Goal: Task Accomplishment & Management: Use online tool/utility

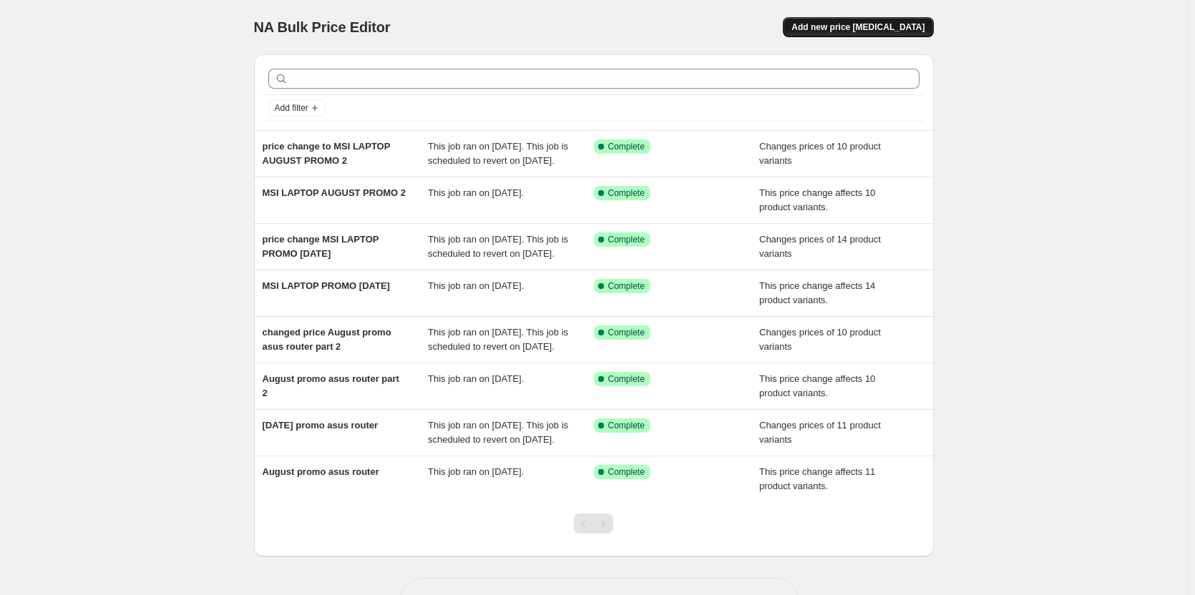
click at [910, 22] on span "Add new price change job" at bounding box center [857, 26] width 133 height 11
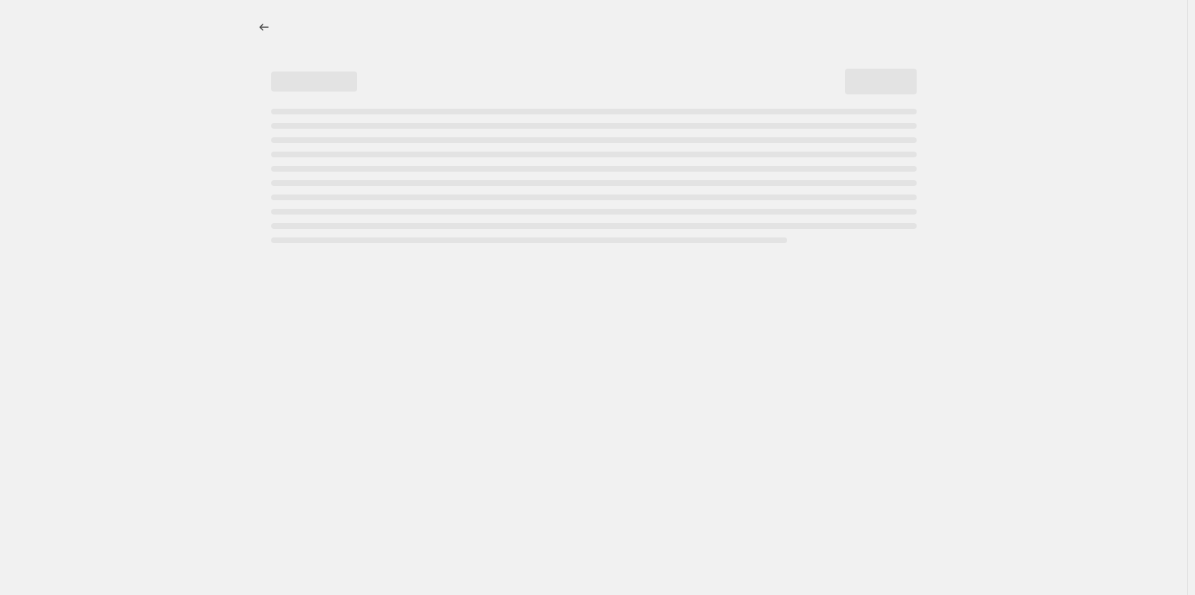
select select "percentage"
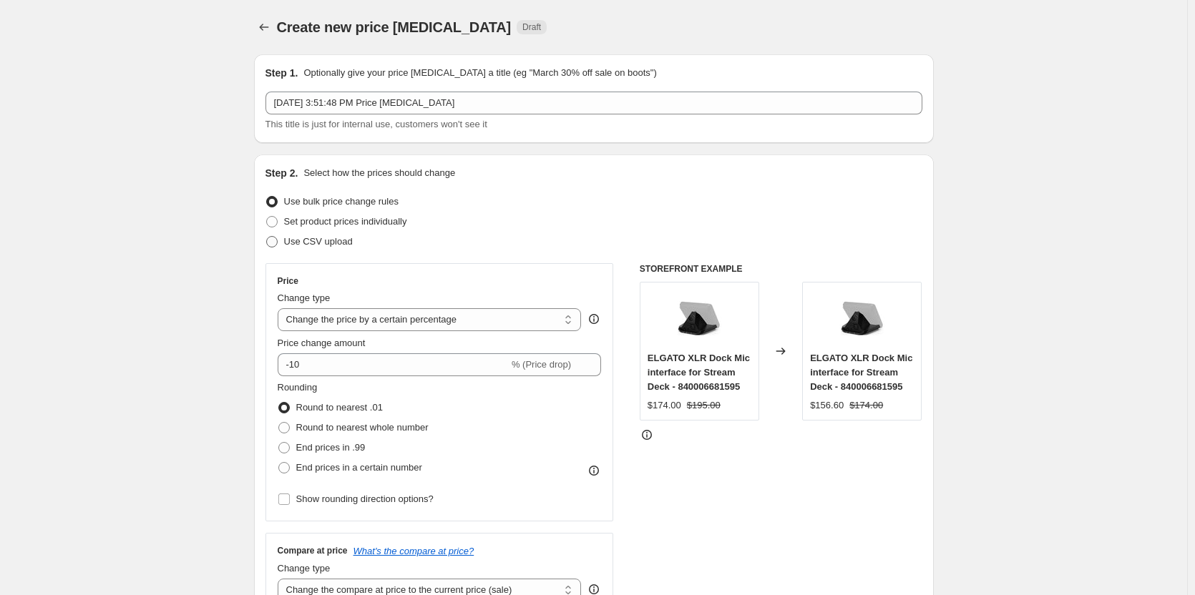
click at [343, 240] on span "Use CSV upload" at bounding box center [318, 241] width 69 height 11
click at [267, 237] on input "Use CSV upload" at bounding box center [266, 236] width 1 height 1
radio input "true"
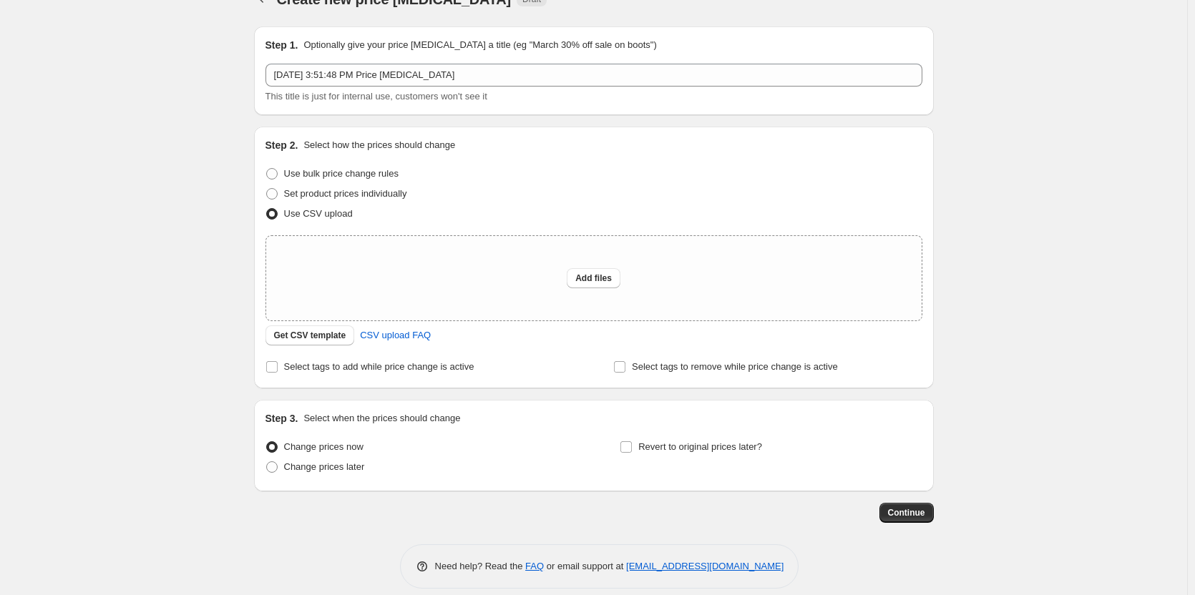
scroll to position [43, 0]
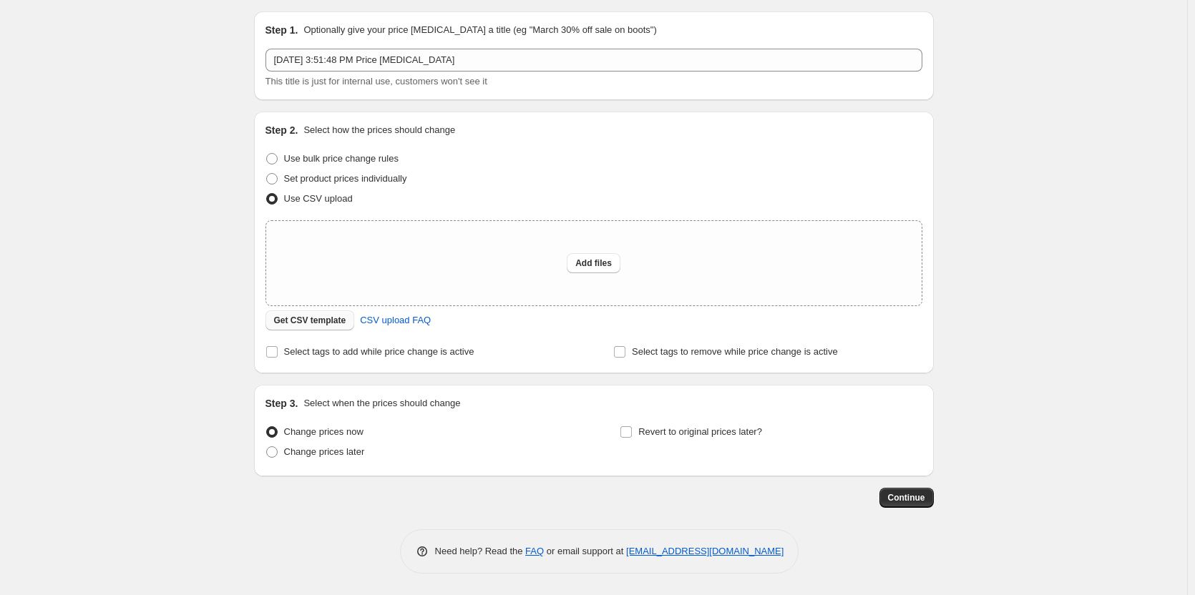
click at [340, 318] on span "Get CSV template" at bounding box center [310, 320] width 72 height 11
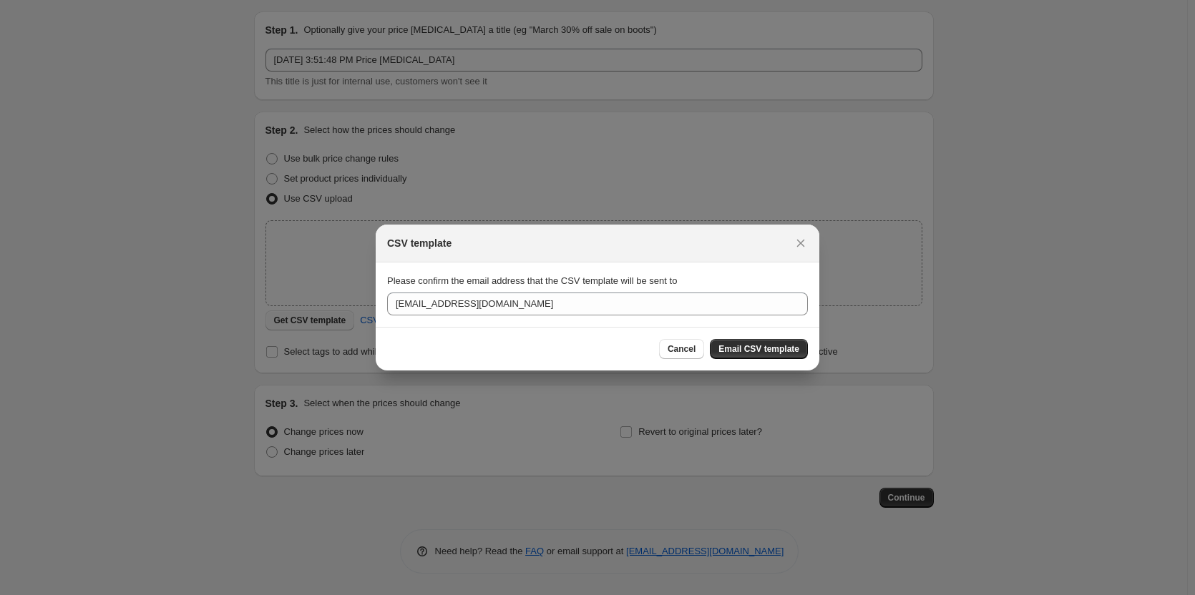
scroll to position [0, 0]
click at [756, 351] on span "Email CSV template" at bounding box center [758, 348] width 81 height 11
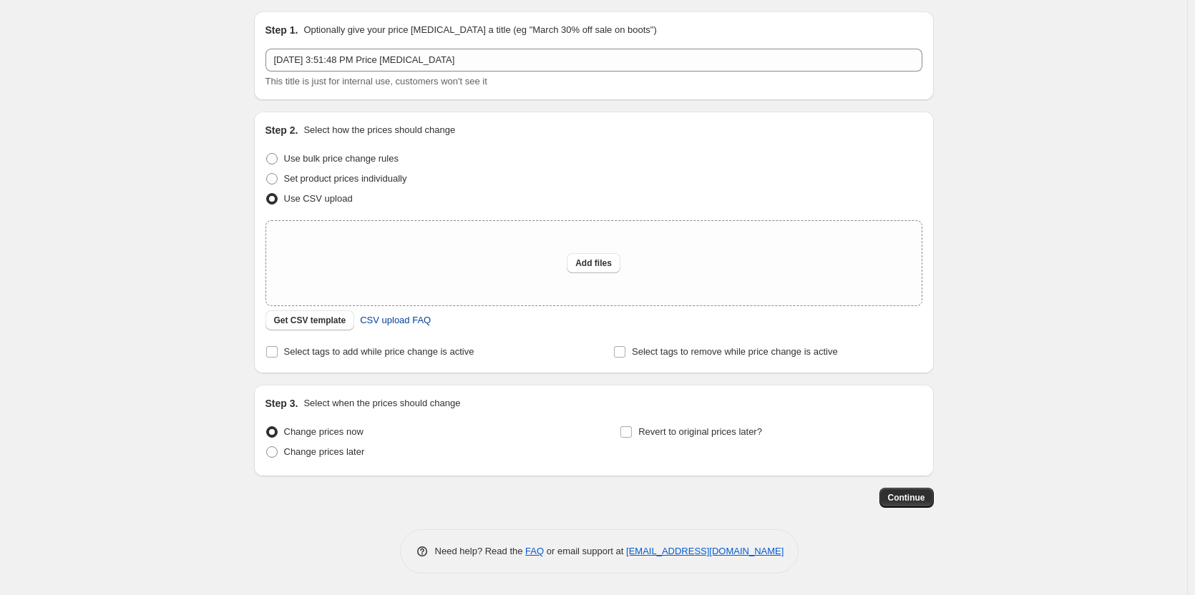
click at [424, 320] on span "CSV upload FAQ" at bounding box center [395, 320] width 71 height 14
click at [318, 353] on span "Select tags to add while price change is active" at bounding box center [379, 351] width 190 height 11
click at [278, 353] on input "Select tags to add while price change is active" at bounding box center [271, 351] width 11 height 11
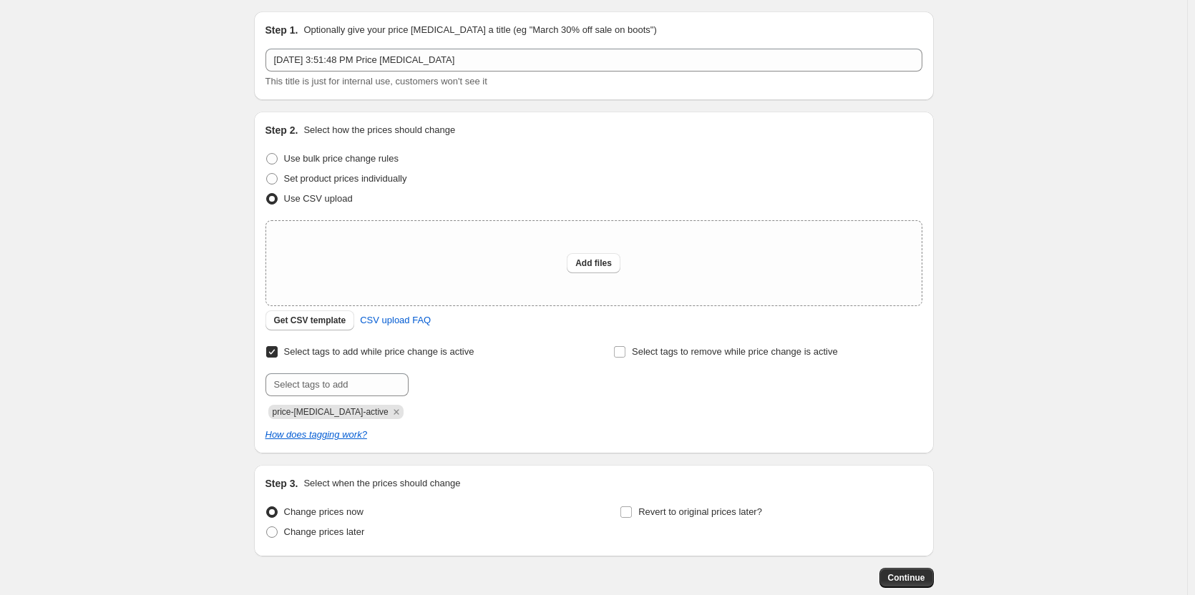
click at [318, 353] on span "Select tags to add while price change is active" at bounding box center [379, 351] width 190 height 11
click at [278, 353] on input "Select tags to add while price change is active" at bounding box center [271, 351] width 11 height 11
checkbox input "false"
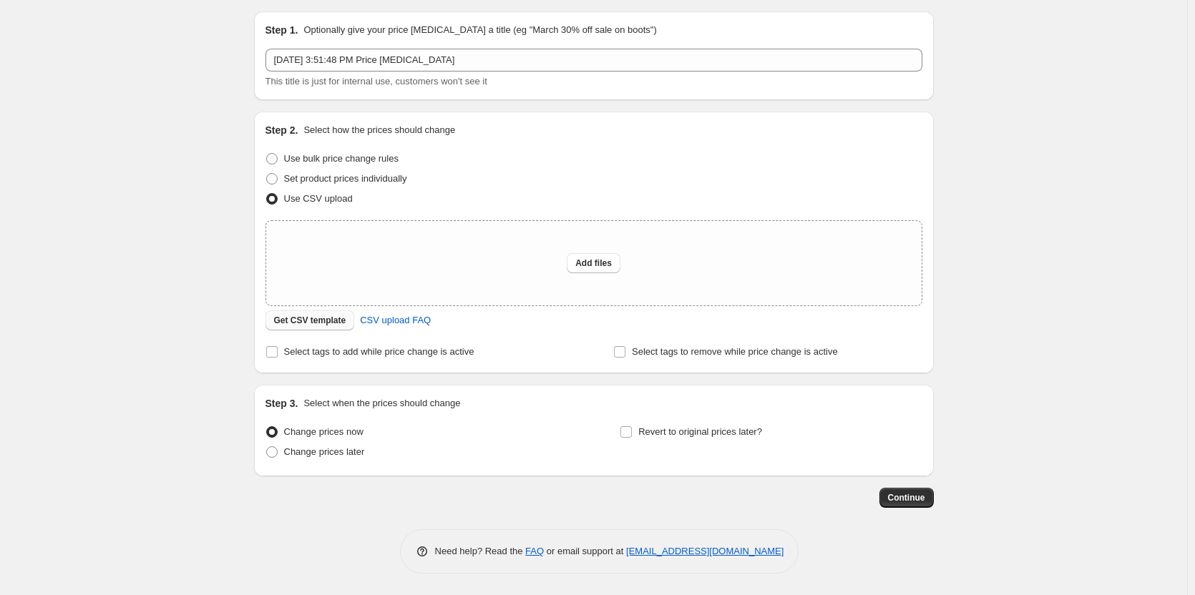
click at [318, 319] on span "Get CSV template" at bounding box center [310, 320] width 72 height 11
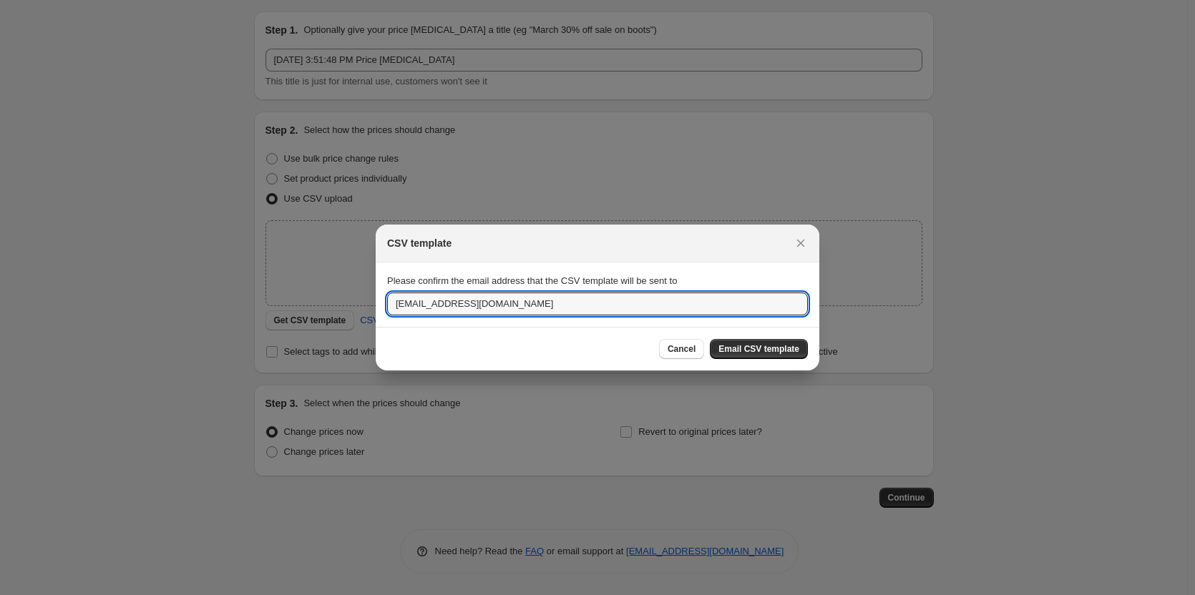
drag, startPoint x: 431, startPoint y: 306, endPoint x: 376, endPoint y: 305, distance: 55.8
click at [376, 305] on section "Please confirm the email address that the CSV template will be sent to webstore…" at bounding box center [598, 295] width 444 height 64
type input "sadiq@dynacoretech.com"
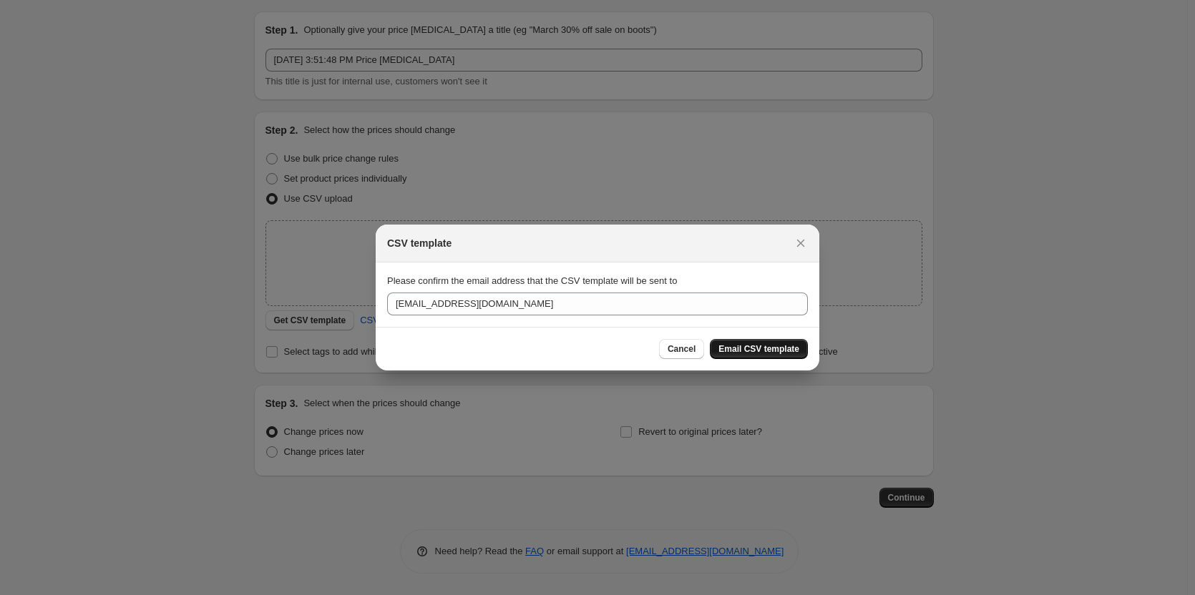
click at [768, 353] on span "Email CSV template" at bounding box center [758, 348] width 81 height 11
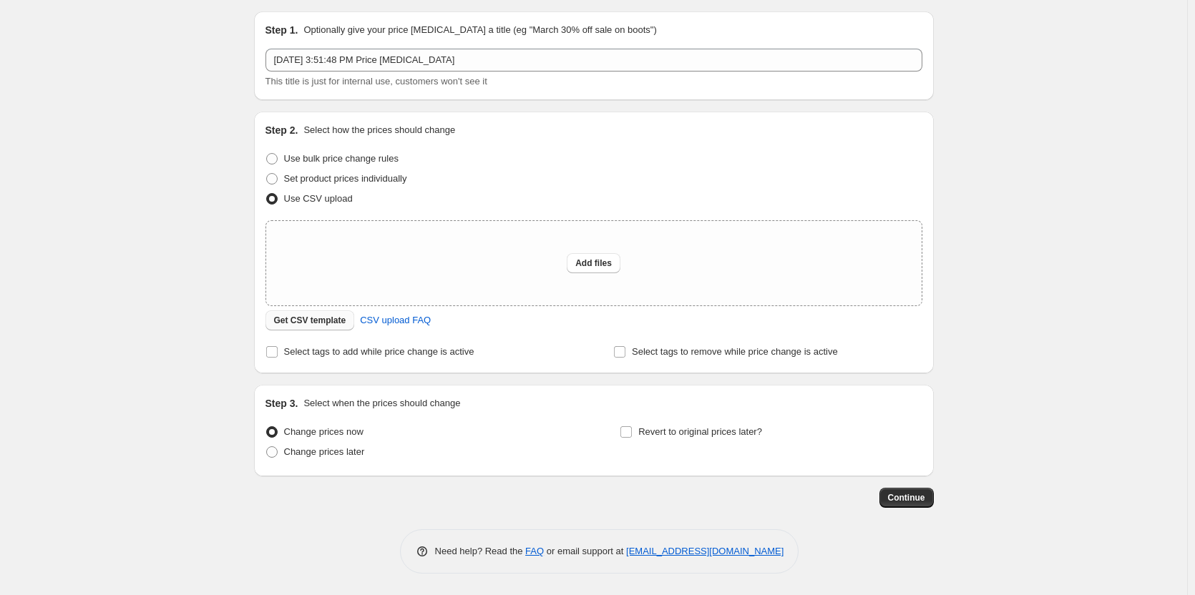
click at [338, 320] on span "Get CSV template" at bounding box center [310, 320] width 72 height 11
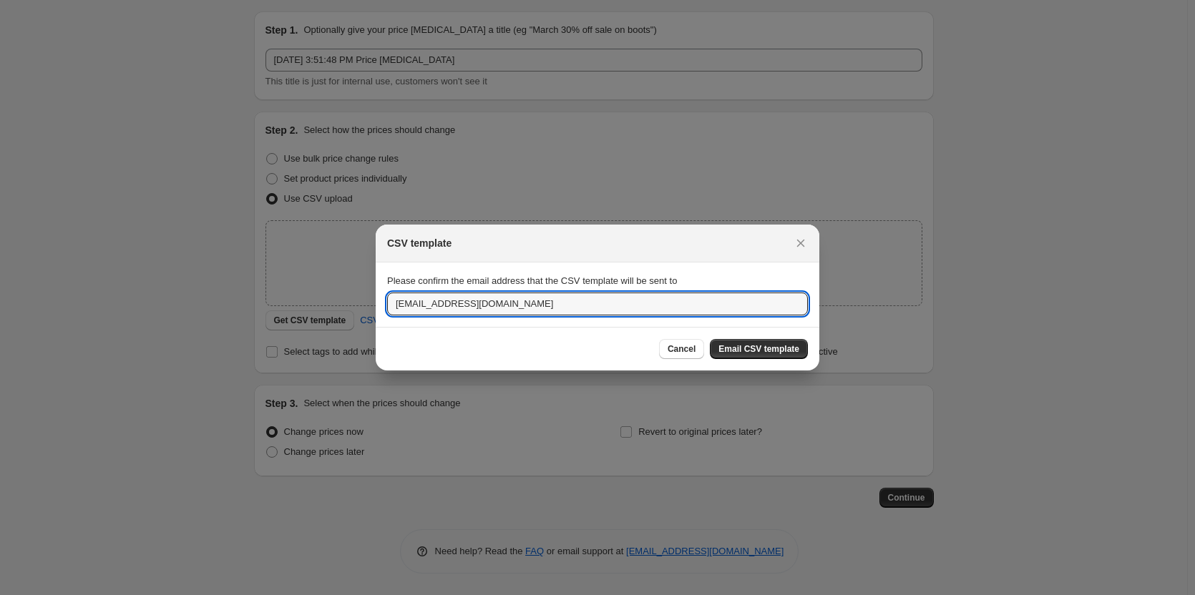
drag, startPoint x: 416, startPoint y: 306, endPoint x: 376, endPoint y: 307, distance: 40.8
click at [376, 307] on section "Please confirm the email address that the CSV template will be sent to sadiq@dy…" at bounding box center [598, 295] width 444 height 64
type input "webstore@dynacoretech.com"
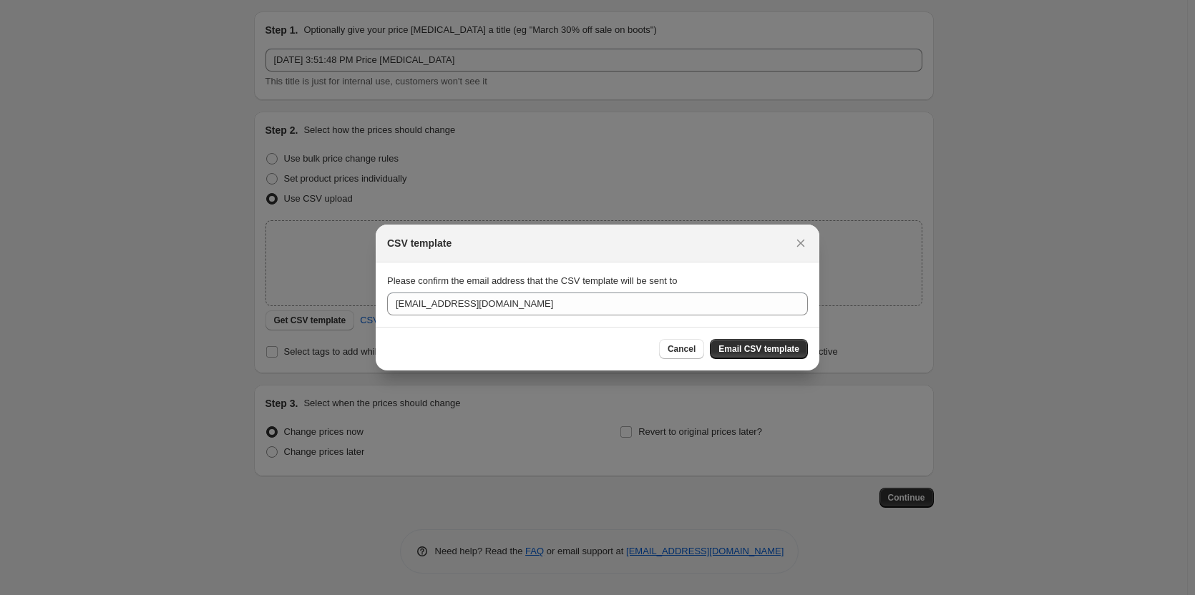
click at [466, 341] on div "Cancel Email CSV template" at bounding box center [597, 349] width 421 height 20
click at [748, 348] on span "Email CSV template" at bounding box center [758, 348] width 81 height 11
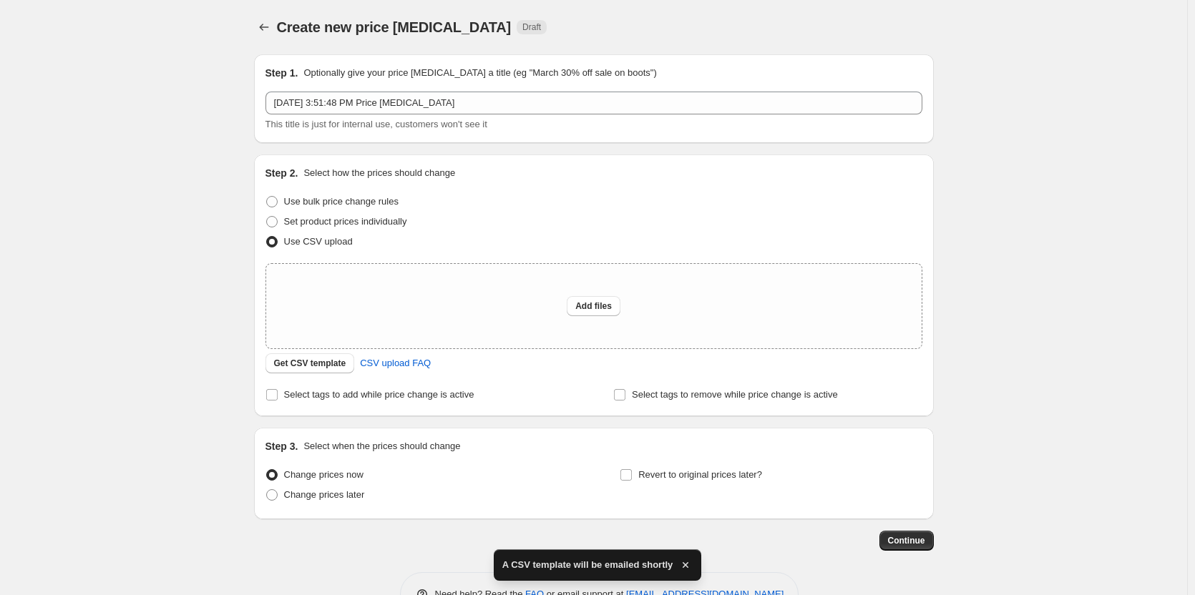
scroll to position [43, 0]
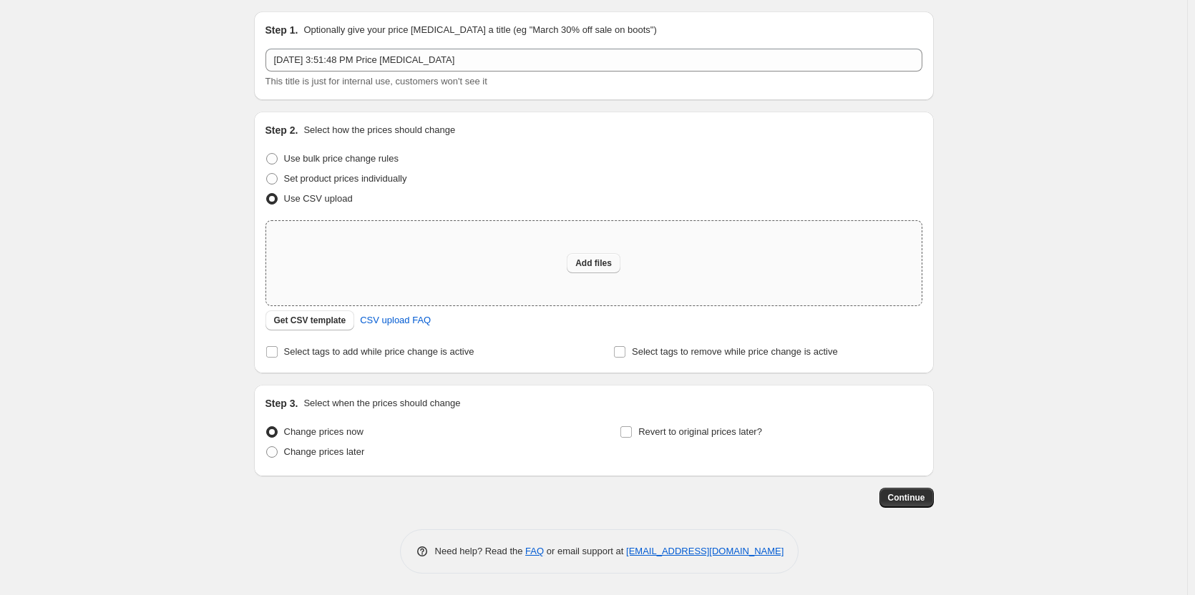
click at [588, 259] on span "Add files" at bounding box center [593, 263] width 36 height 11
click at [319, 322] on span "Get CSV template" at bounding box center [310, 320] width 72 height 11
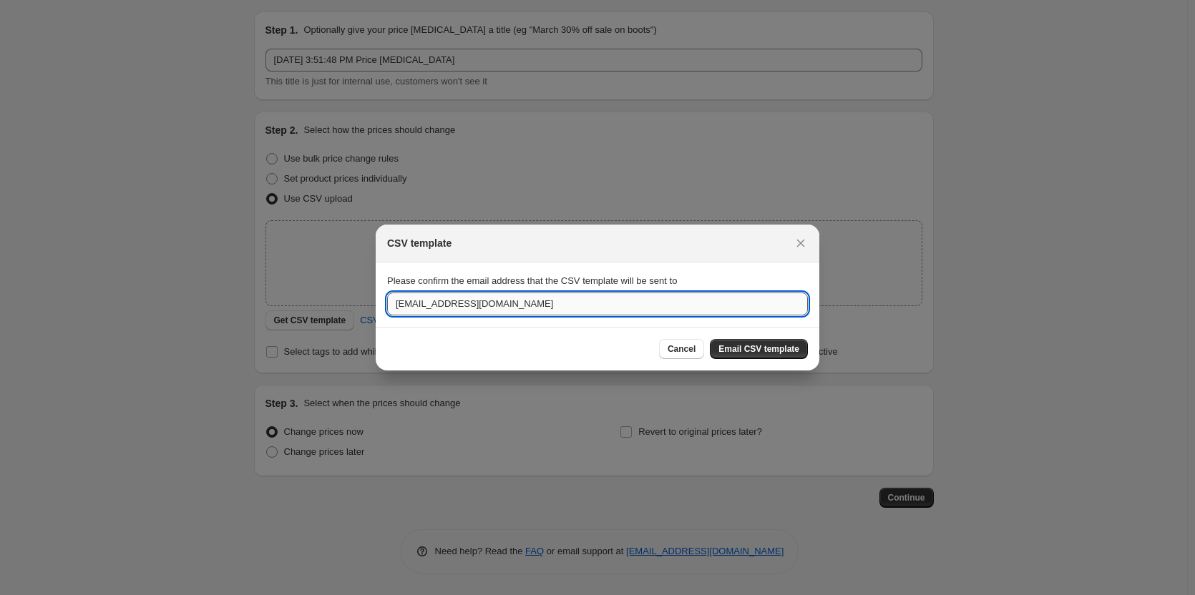
drag, startPoint x: 433, startPoint y: 305, endPoint x: 389, endPoint y: 303, distance: 43.7
click at [389, 303] on input "[EMAIL_ADDRESS][DOMAIN_NAME]" at bounding box center [597, 304] width 421 height 23
type input "[EMAIL_ADDRESS][DOMAIN_NAME]"
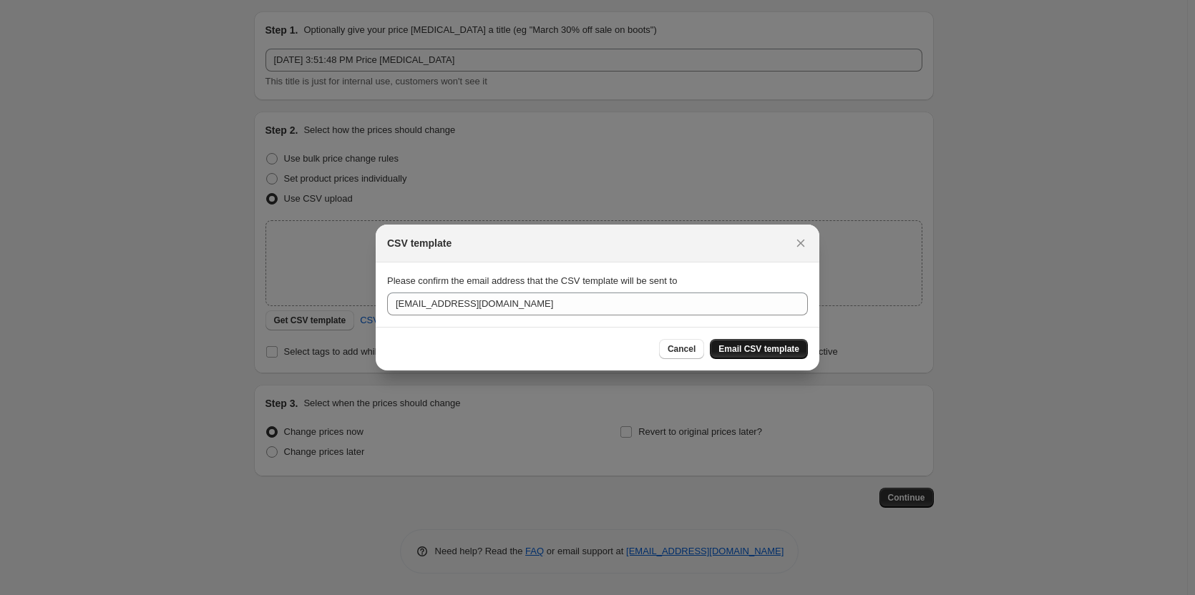
click at [781, 344] on span "Email CSV template" at bounding box center [758, 348] width 81 height 11
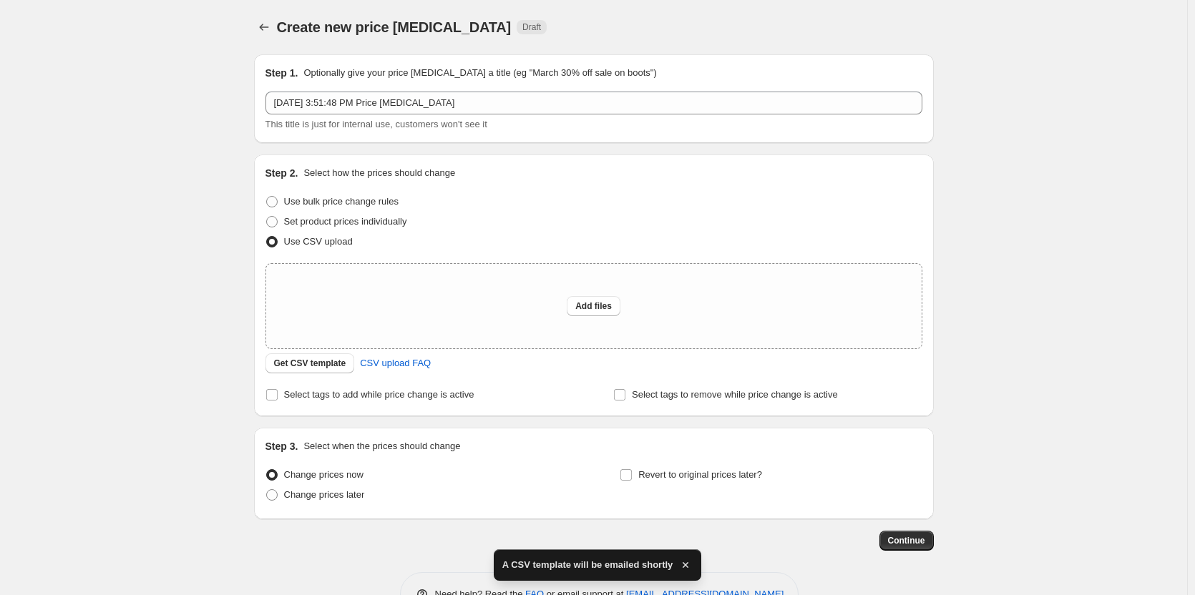
scroll to position [43, 0]
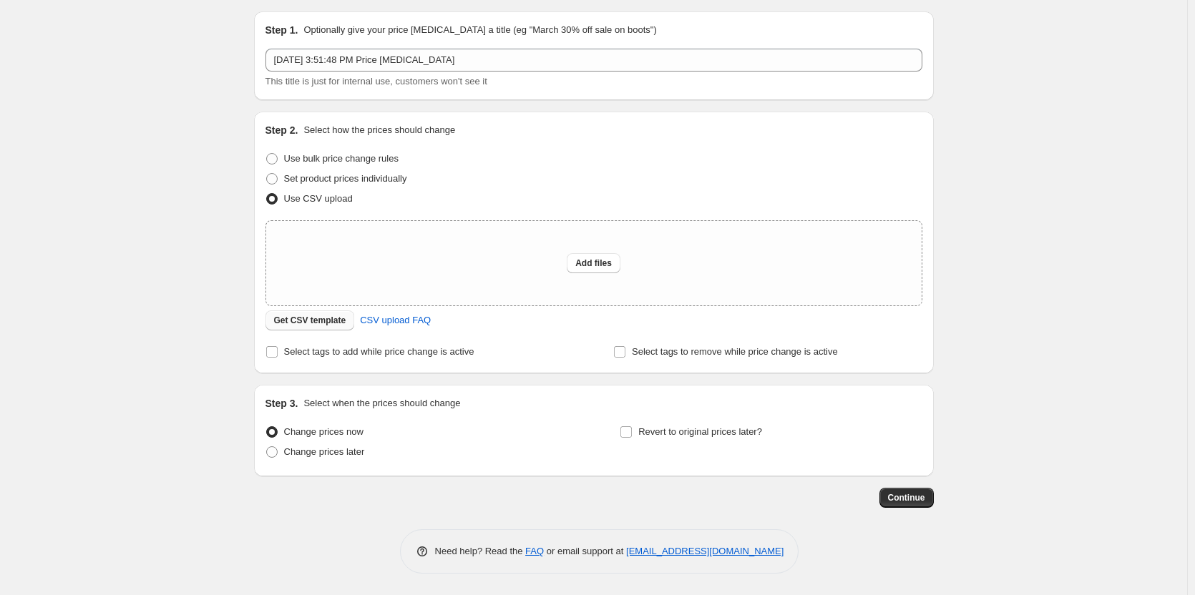
click at [331, 316] on span "Get CSV template" at bounding box center [310, 320] width 72 height 11
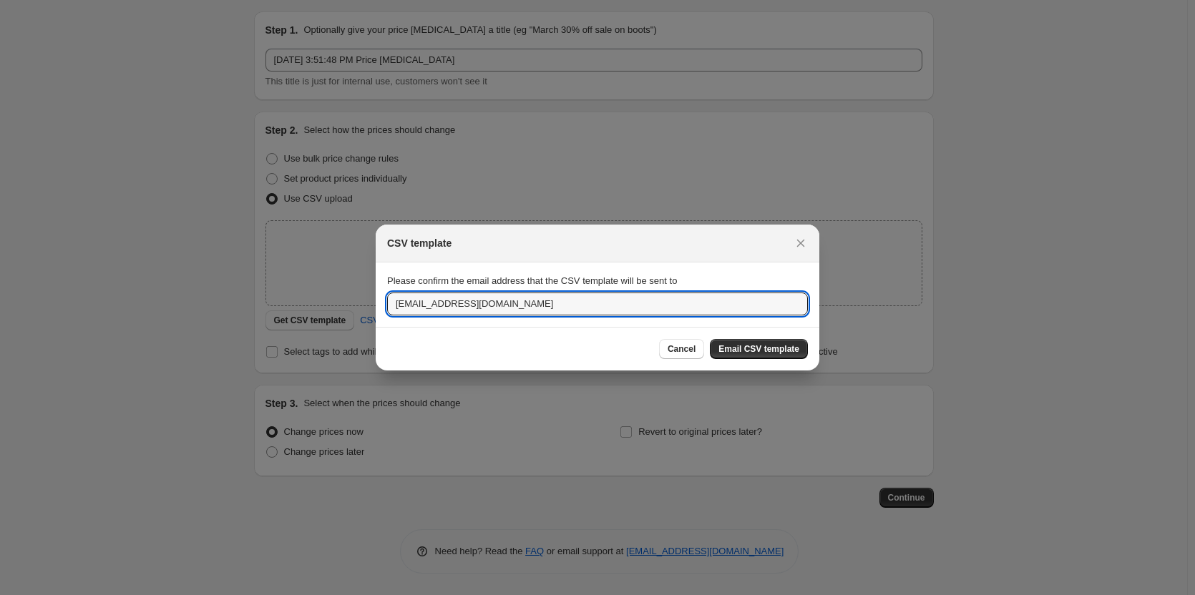
drag, startPoint x: 416, startPoint y: 304, endPoint x: 362, endPoint y: 301, distance: 53.7
click at [362, 595] on div "CSV template Please confirm the email address that the CSV template will be sen…" at bounding box center [597, 595] width 1195 height 0
type input "[EMAIL_ADDRESS][DOMAIN_NAME]"
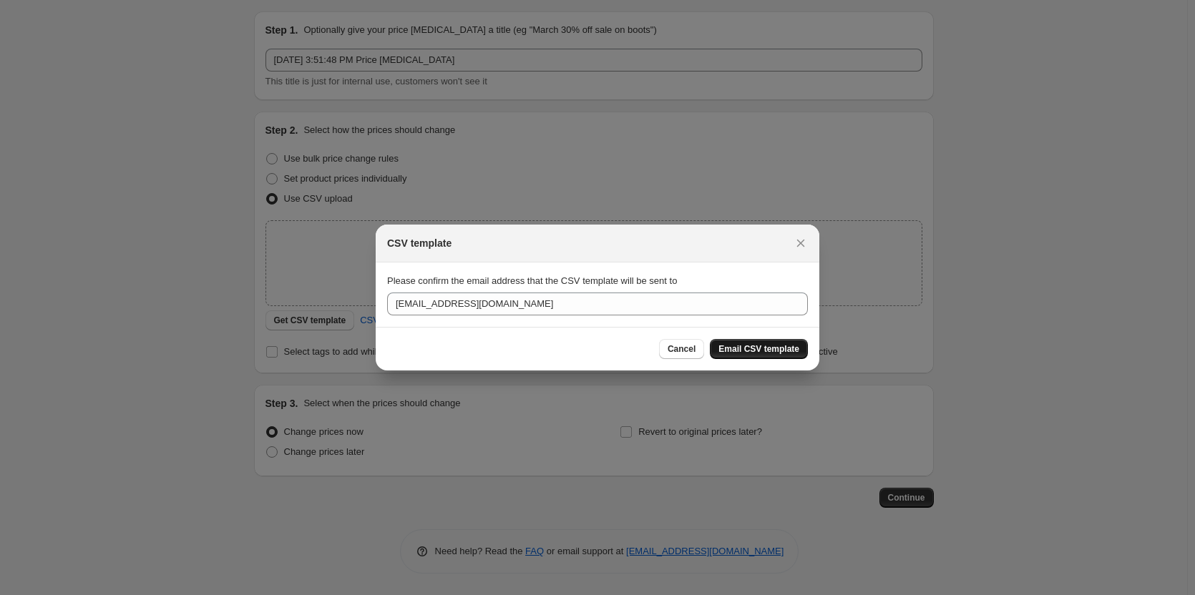
click at [766, 343] on button "Email CSV template" at bounding box center [759, 349] width 98 height 20
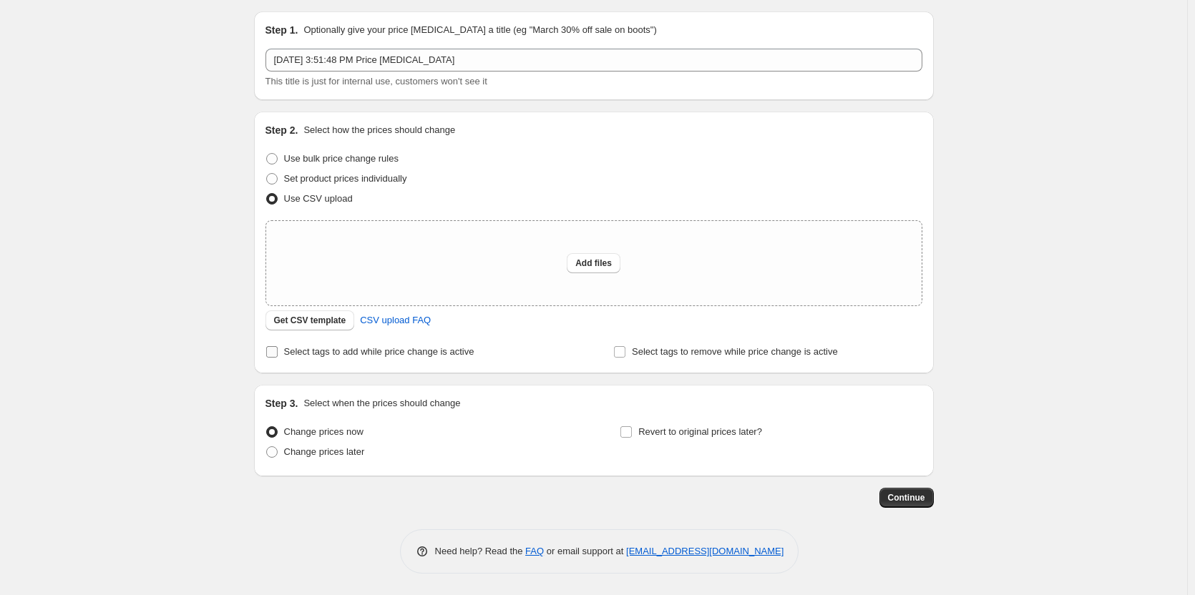
click at [338, 351] on span "Select tags to add while price change is active" at bounding box center [379, 351] width 190 height 11
click at [278, 351] on input "Select tags to add while price change is active" at bounding box center [271, 351] width 11 height 11
checkbox input "true"
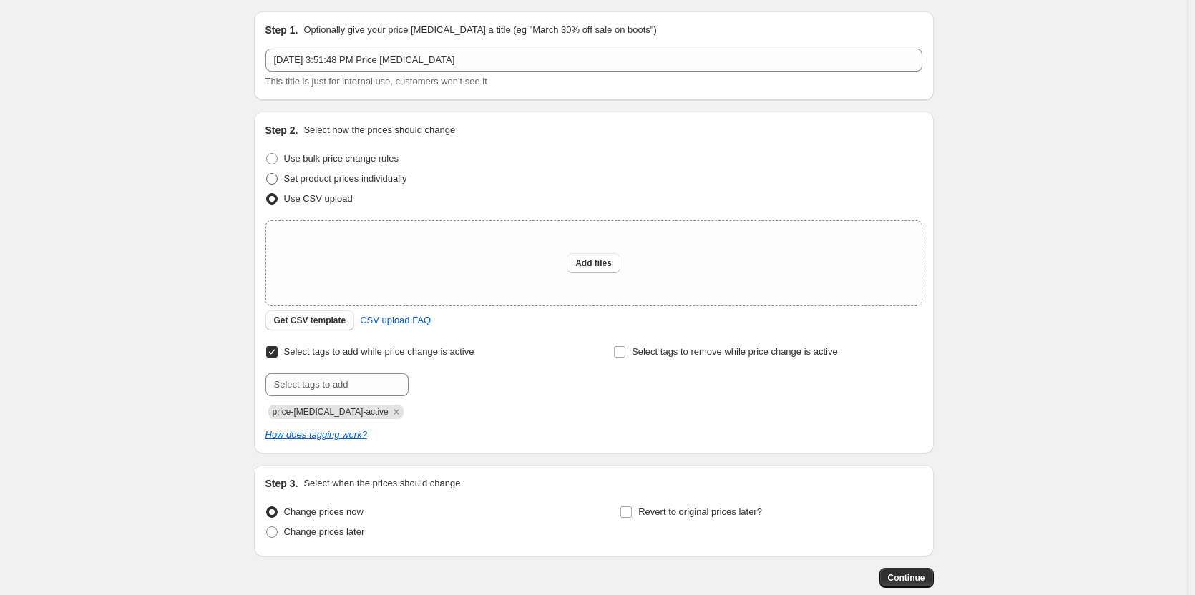
click at [407, 176] on span "Set product prices individually" at bounding box center [345, 178] width 123 height 11
click at [267, 174] on input "Set product prices individually" at bounding box center [266, 173] width 1 height 1
radio input "true"
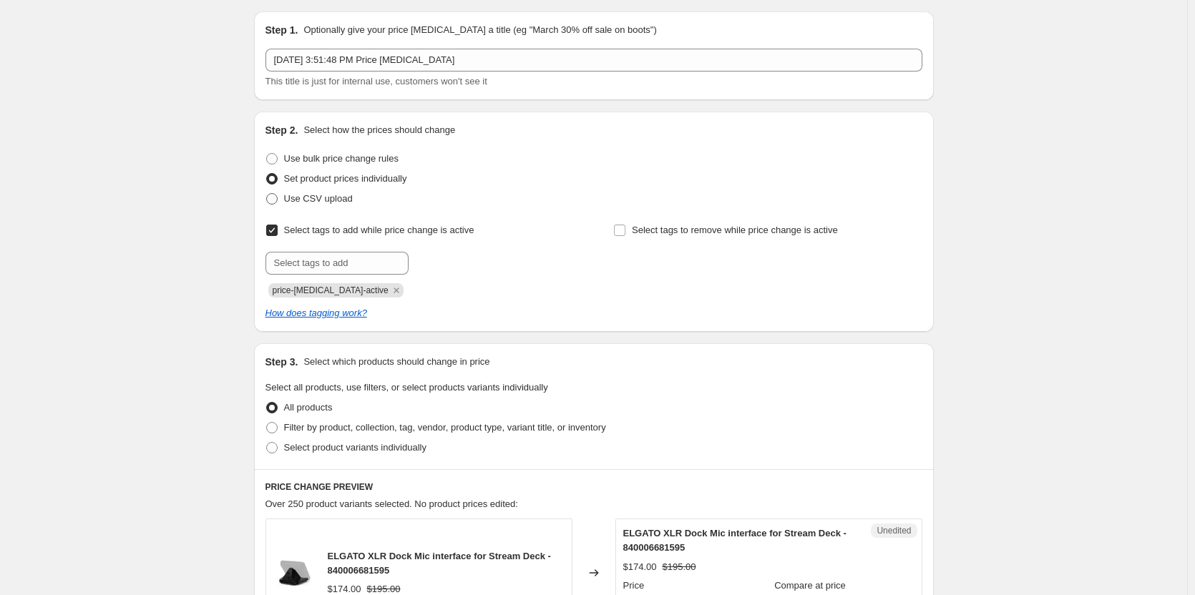
click at [338, 201] on span "Use CSV upload" at bounding box center [318, 198] width 69 height 11
click at [267, 194] on input "Use CSV upload" at bounding box center [266, 193] width 1 height 1
radio input "true"
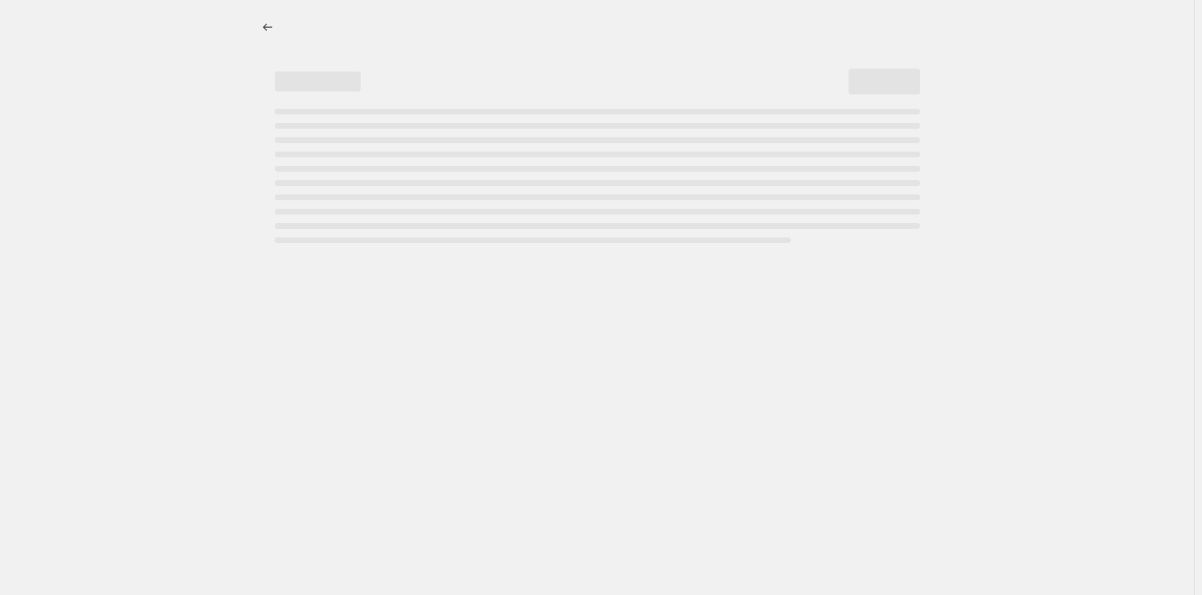
select select "percentage"
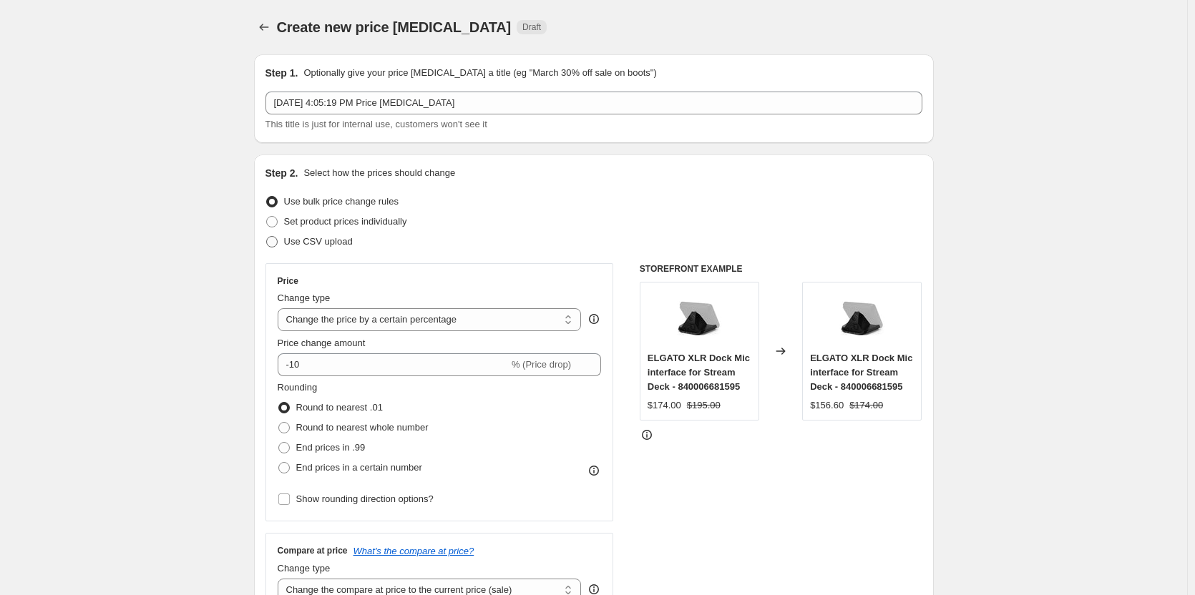
click at [327, 245] on span "Use CSV upload" at bounding box center [318, 241] width 69 height 11
click at [267, 237] on input "Use CSV upload" at bounding box center [266, 236] width 1 height 1
radio input "true"
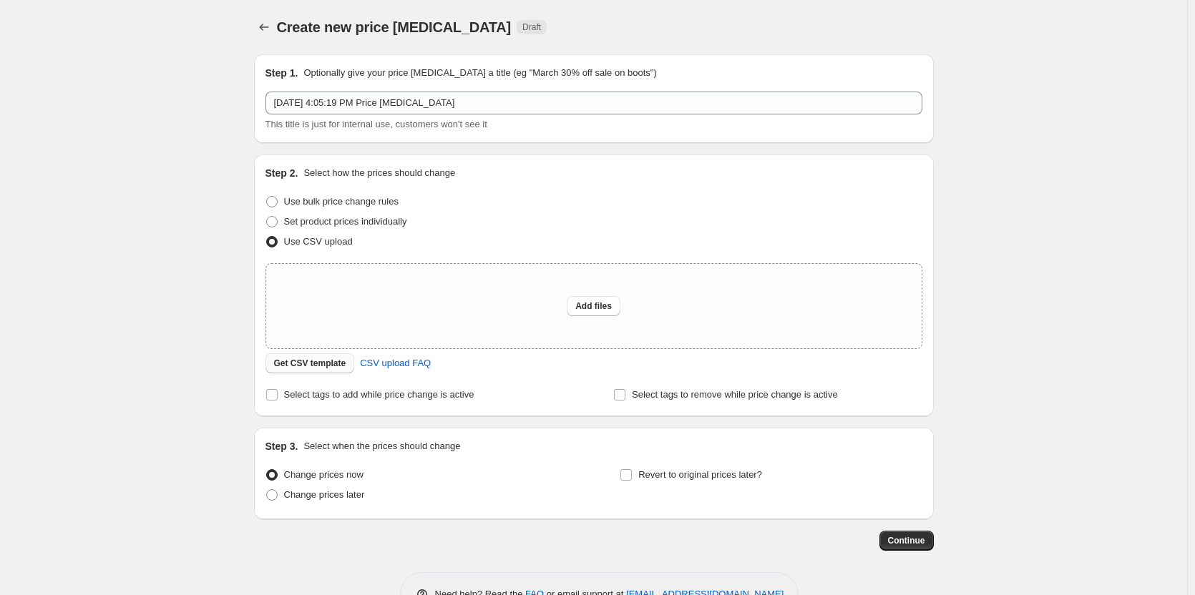
click at [336, 368] on span "Get CSV template" at bounding box center [310, 363] width 72 height 11
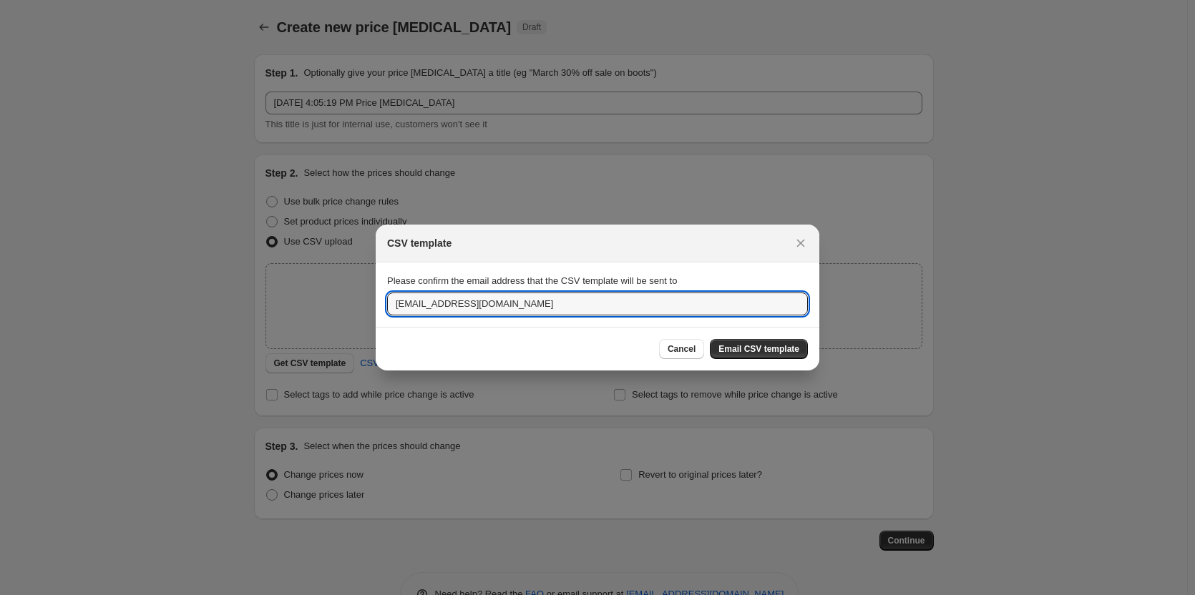
drag, startPoint x: 432, startPoint y: 306, endPoint x: 368, endPoint y: 299, distance: 64.0
drag, startPoint x: 433, startPoint y: 306, endPoint x: 665, endPoint y: 285, distance: 232.7
click at [665, 285] on div "Please confirm the email address that the CSV template will be sent to sbasha@d…" at bounding box center [597, 294] width 421 height 41
type input "[EMAIL_ADDRESS][DOMAIN_NAME]"
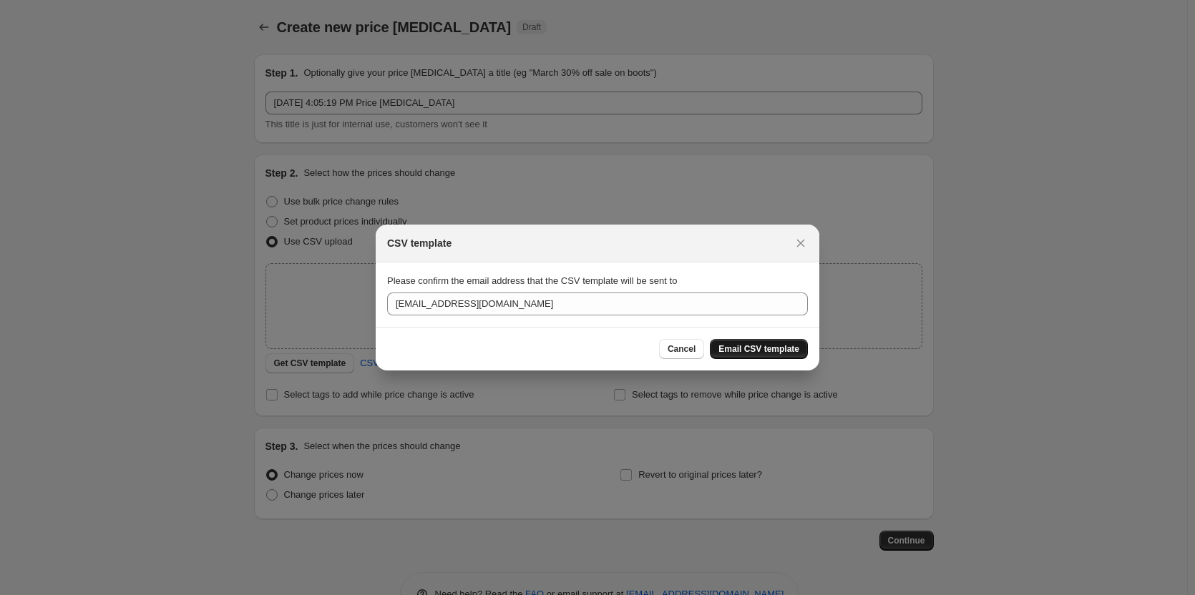
click at [782, 353] on span "Email CSV template" at bounding box center [758, 348] width 81 height 11
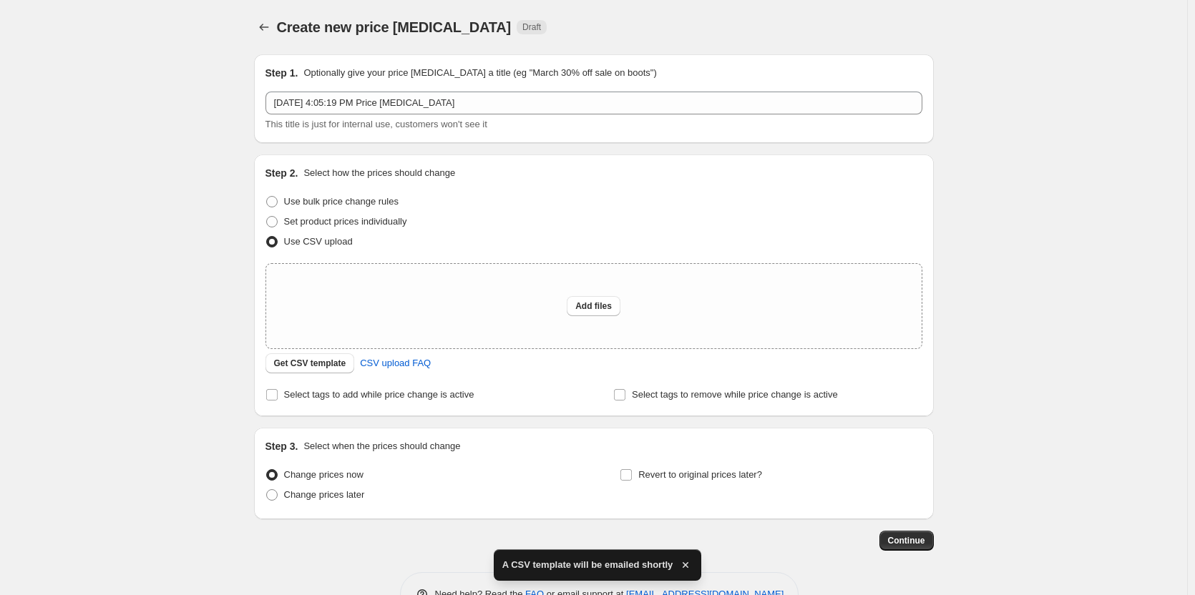
click at [632, 559] on span "A CSV template will be emailed shortly" at bounding box center [587, 565] width 171 height 14
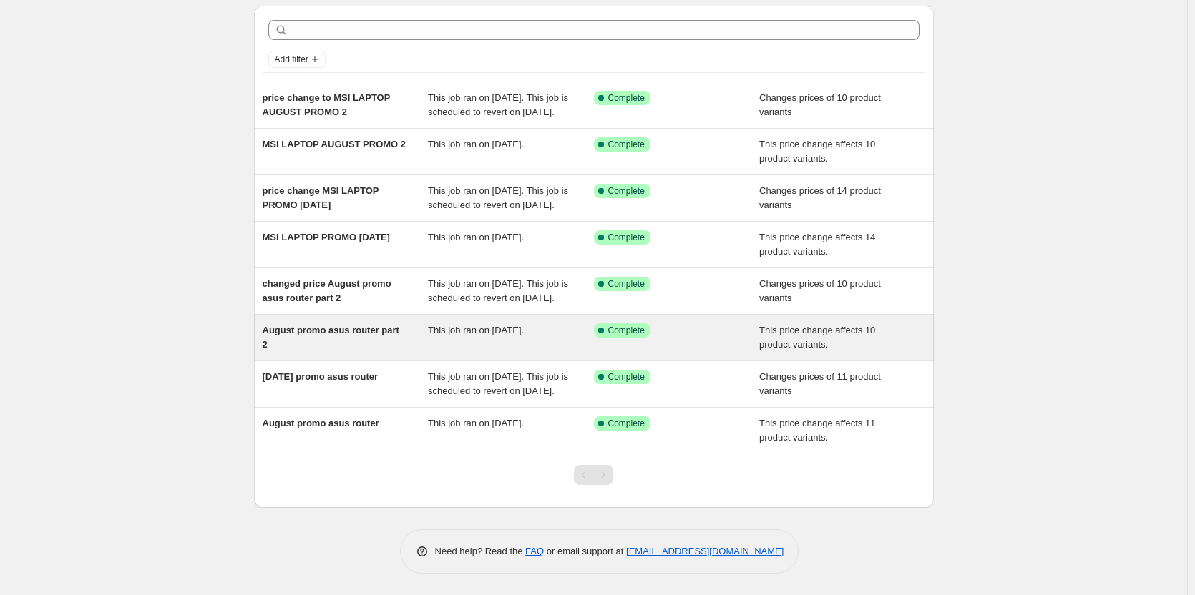
scroll to position [106, 0]
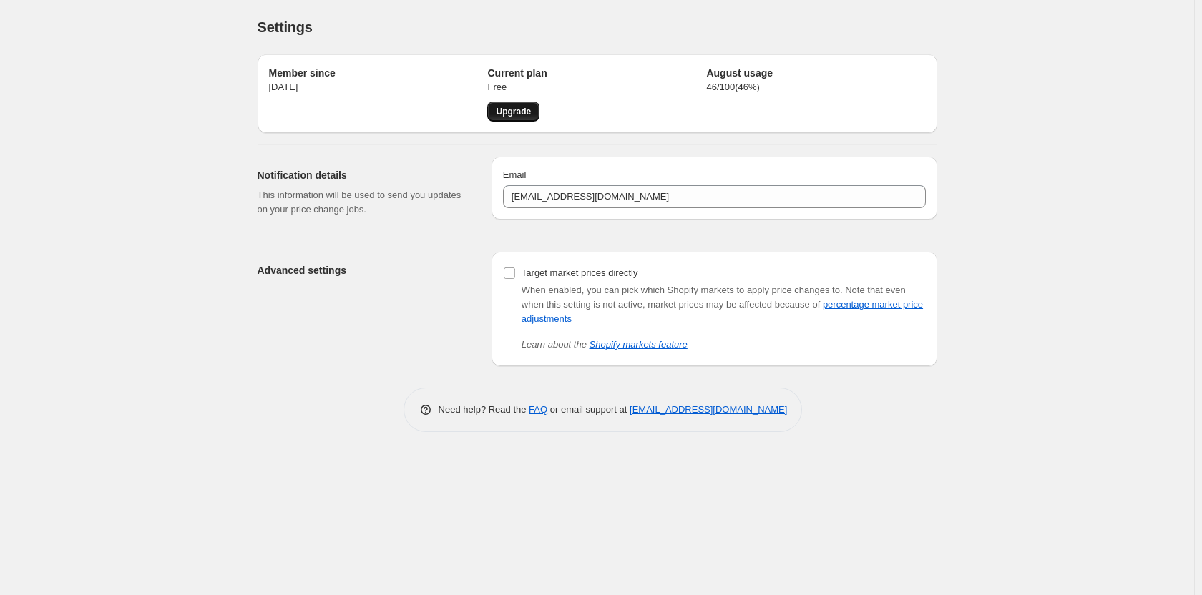
click at [512, 114] on span "Upgrade" at bounding box center [513, 111] width 35 height 11
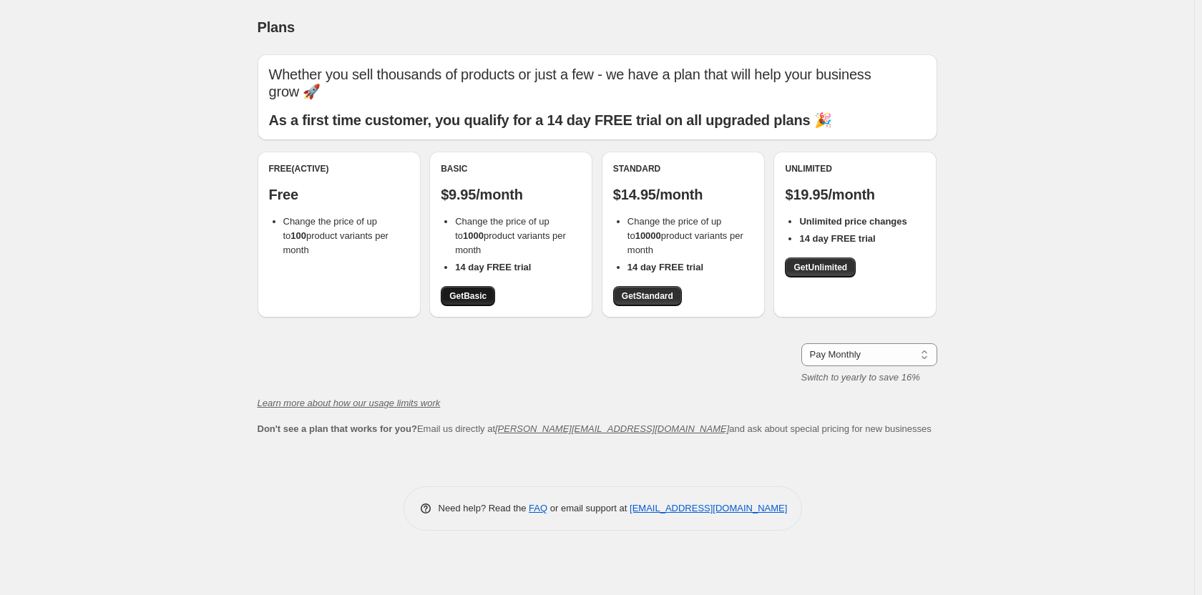
click at [486, 298] on link "Get Basic" at bounding box center [468, 296] width 54 height 20
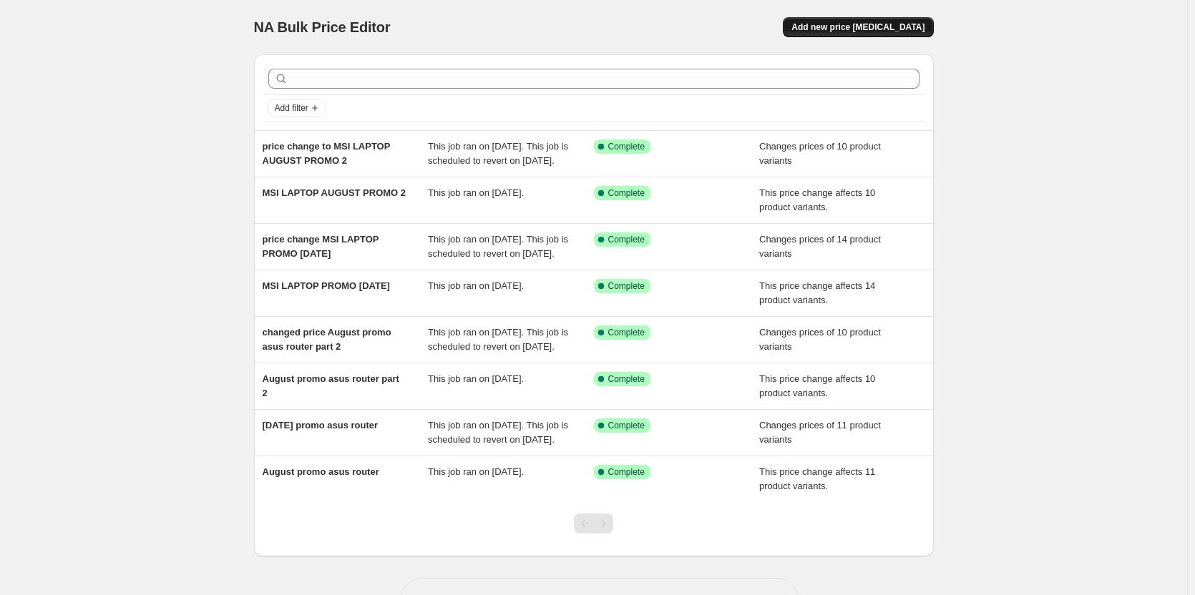
click at [895, 26] on span "Add new price [MEDICAL_DATA]" at bounding box center [857, 26] width 133 height 11
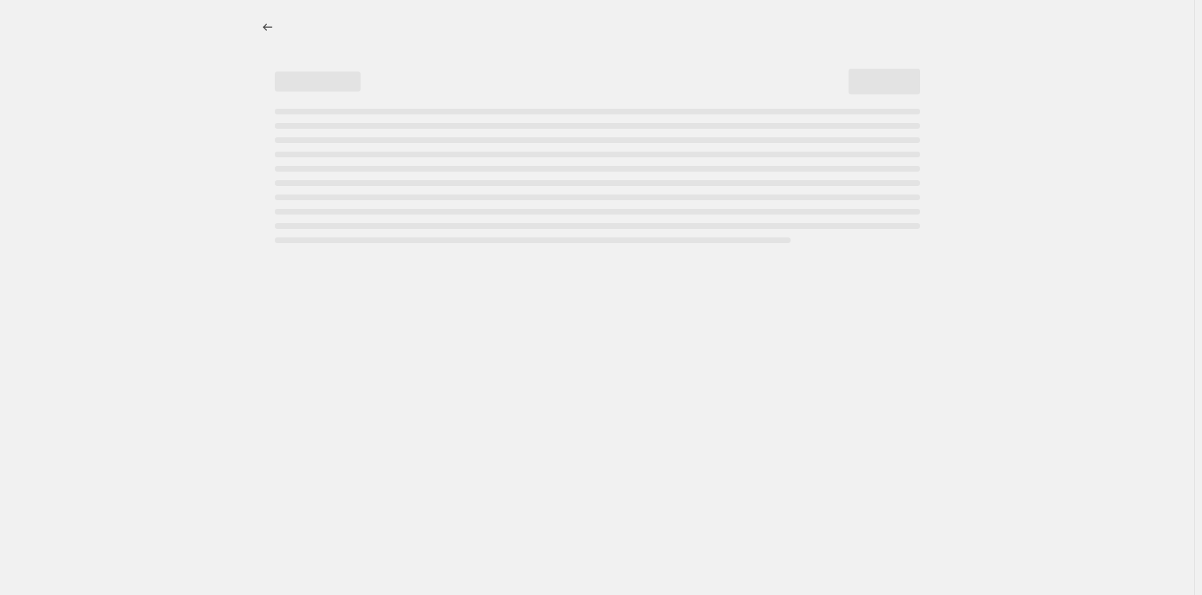
select select "percentage"
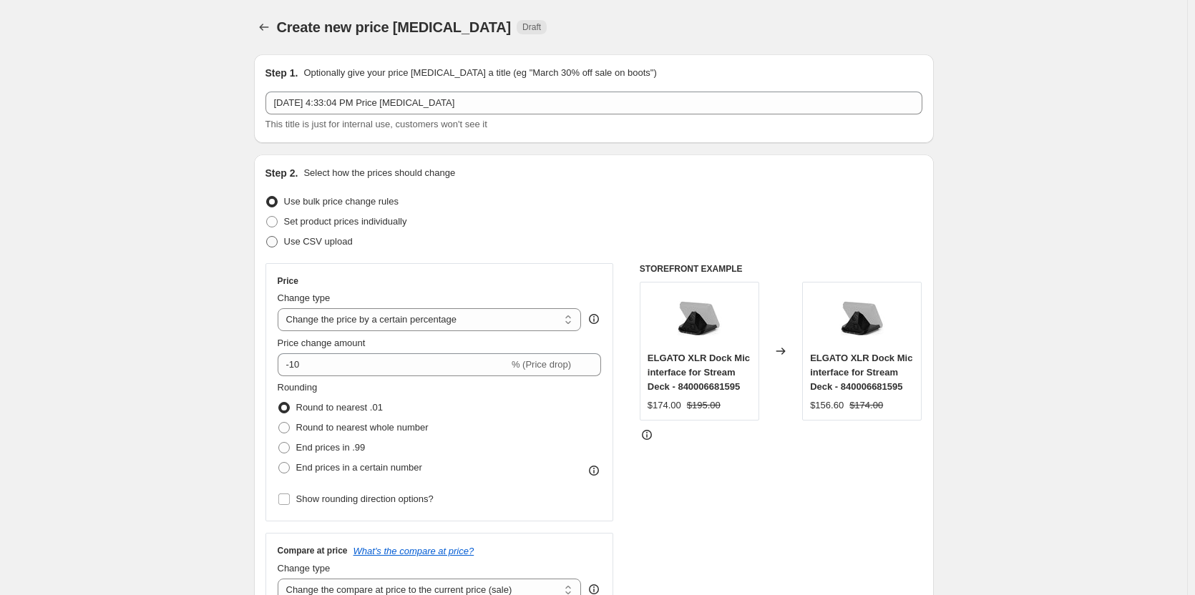
click at [337, 239] on span "Use CSV upload" at bounding box center [318, 241] width 69 height 11
click at [267, 237] on input "Use CSV upload" at bounding box center [266, 236] width 1 height 1
radio input "true"
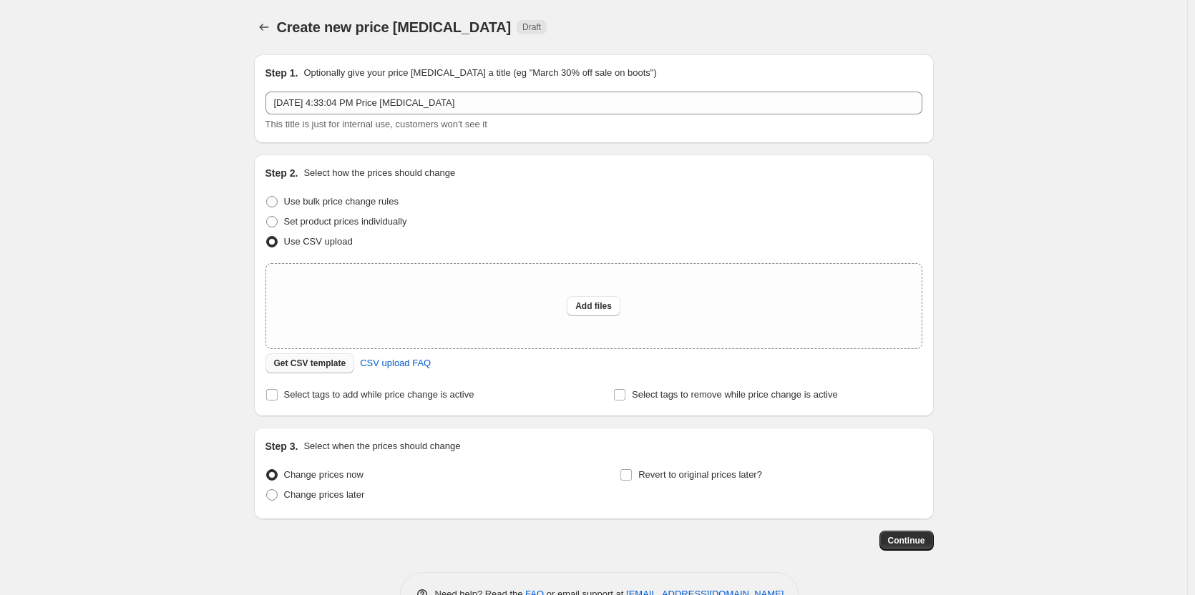
click at [325, 363] on span "Get CSV template" at bounding box center [310, 363] width 72 height 11
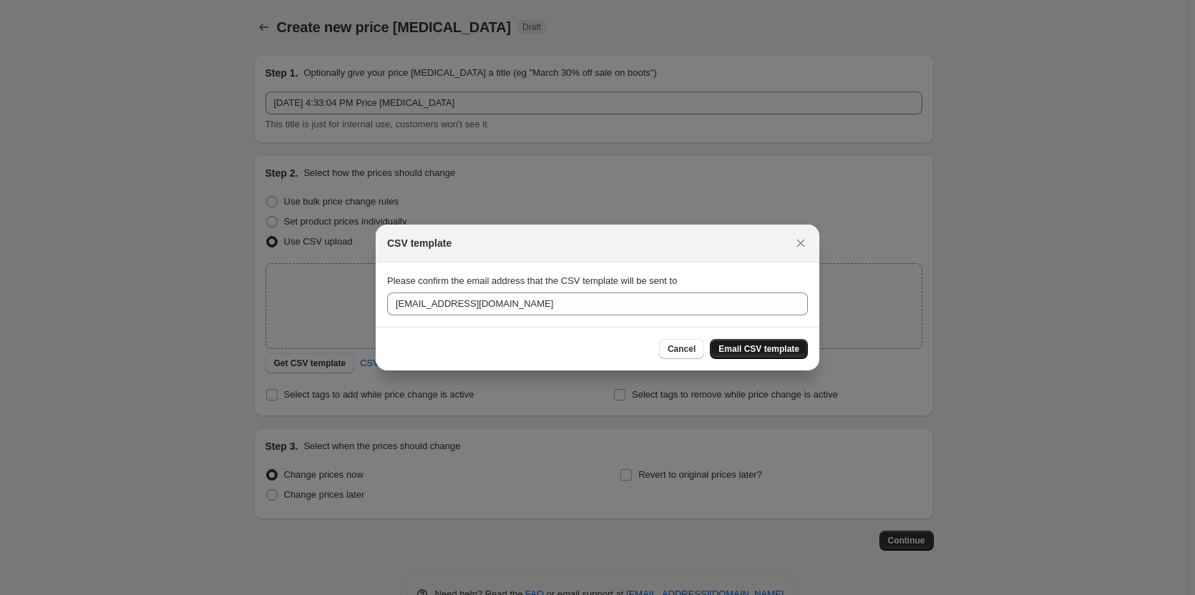
click at [748, 346] on span "Email CSV template" at bounding box center [758, 348] width 81 height 11
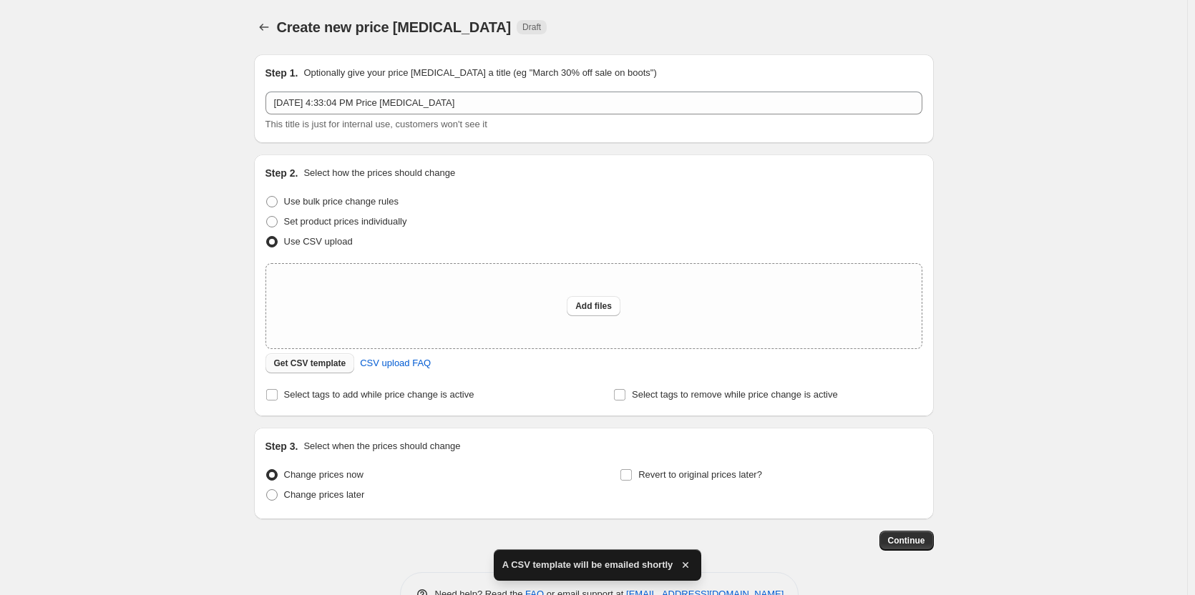
click at [338, 362] on span "Get CSV template" at bounding box center [310, 363] width 72 height 11
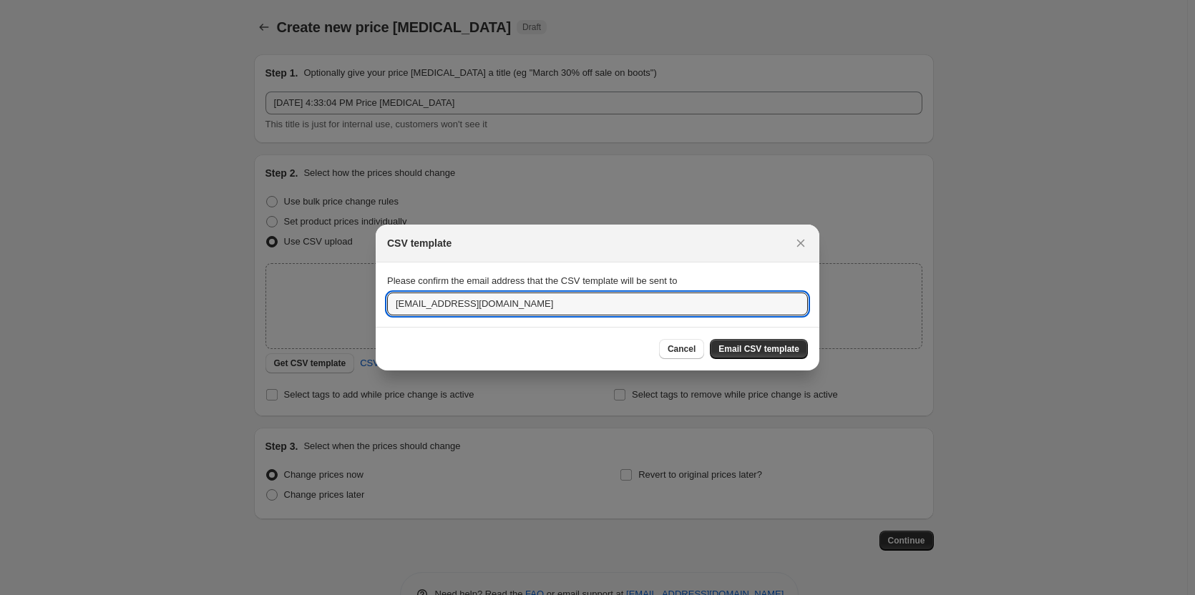
drag, startPoint x: 434, startPoint y: 305, endPoint x: 363, endPoint y: 303, distance: 70.1
type input "[EMAIL_ADDRESS][DOMAIN_NAME]"
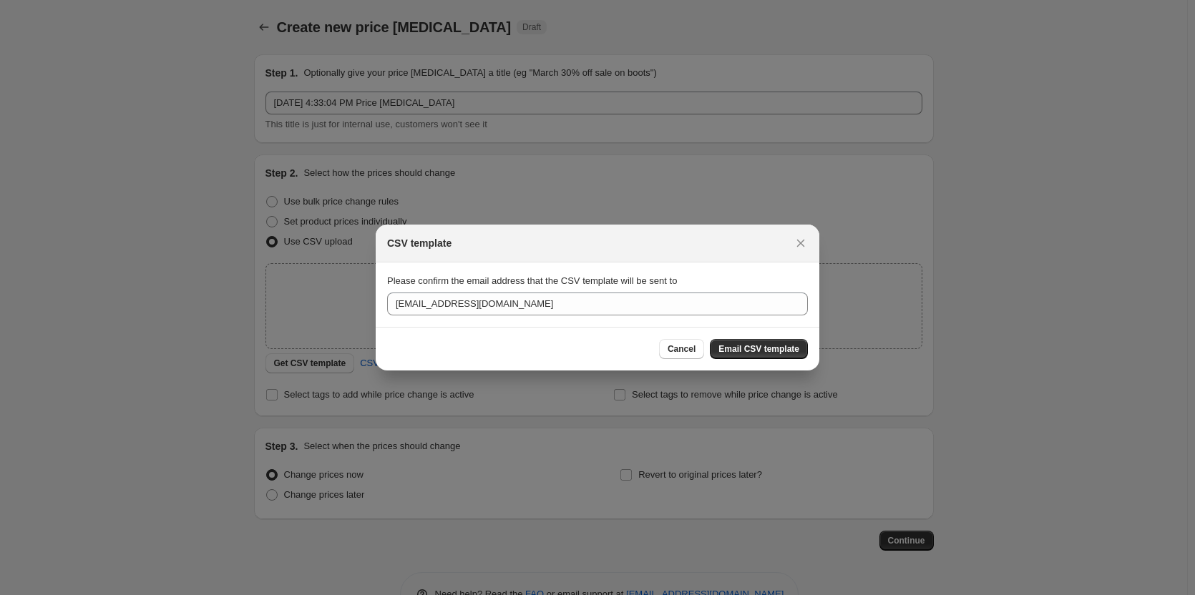
click at [731, 346] on span "Email CSV template" at bounding box center [758, 348] width 81 height 11
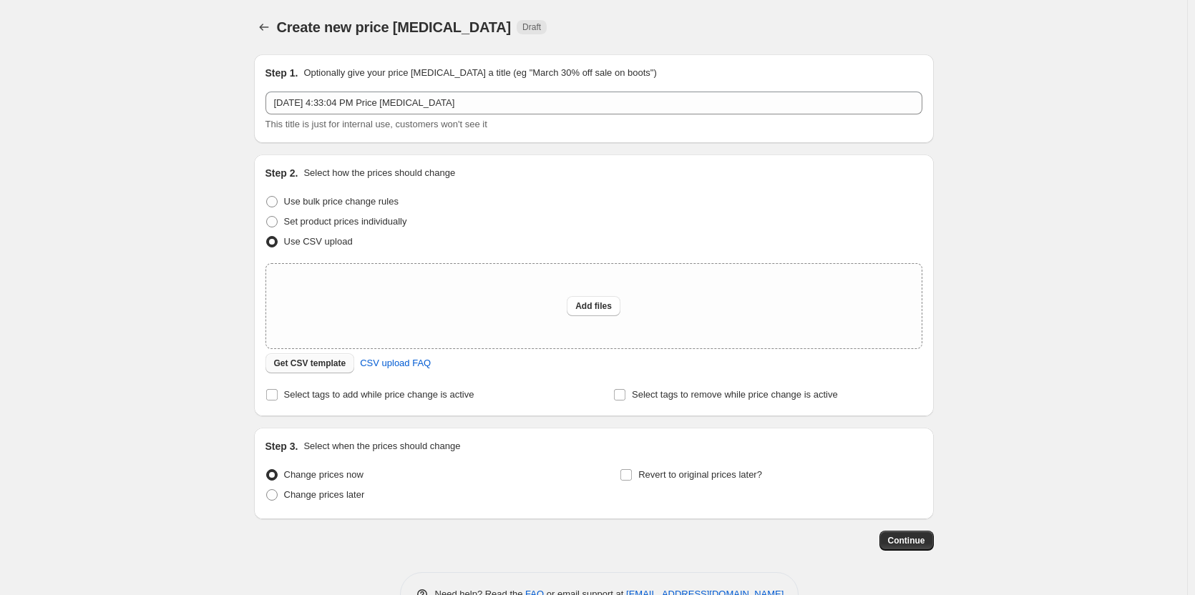
click at [341, 363] on span "Get CSV template" at bounding box center [310, 363] width 72 height 11
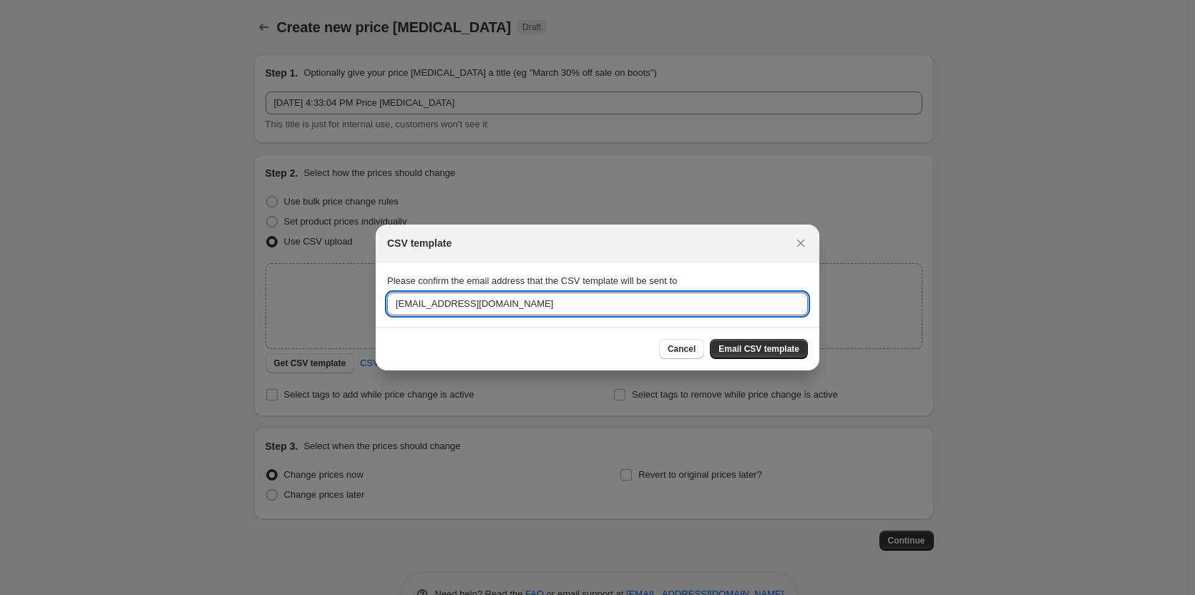
click at [478, 304] on input "[EMAIL_ADDRESS][DOMAIN_NAME]" at bounding box center [597, 304] width 421 height 23
type input "[EMAIL_ADDRESS][DOMAIN_NAME]"
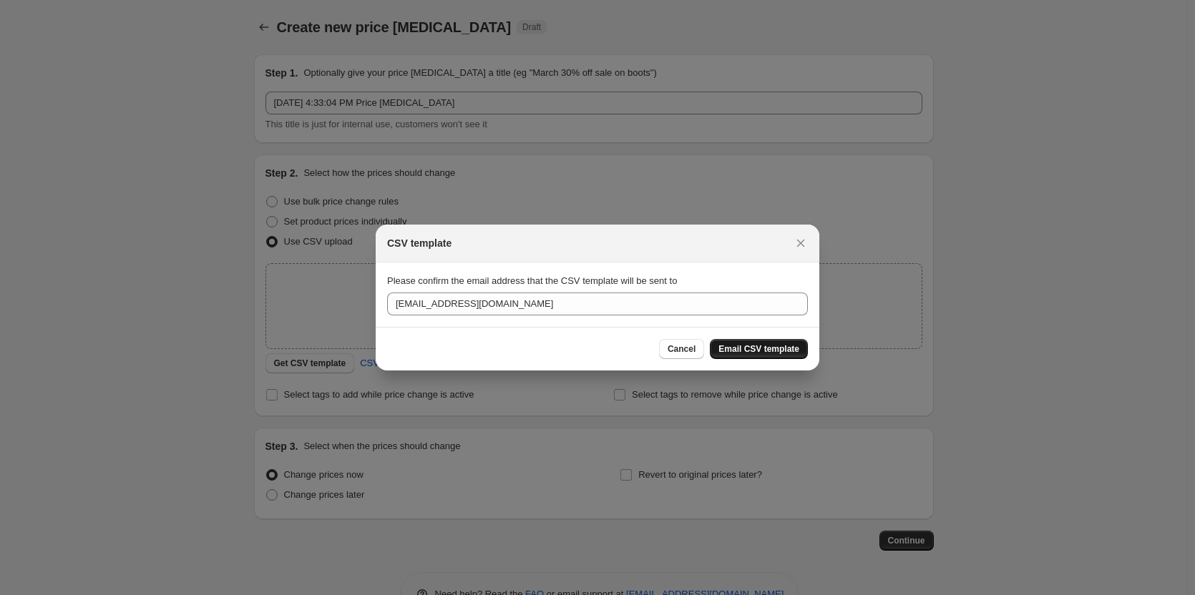
click at [759, 350] on span "Email CSV template" at bounding box center [758, 348] width 81 height 11
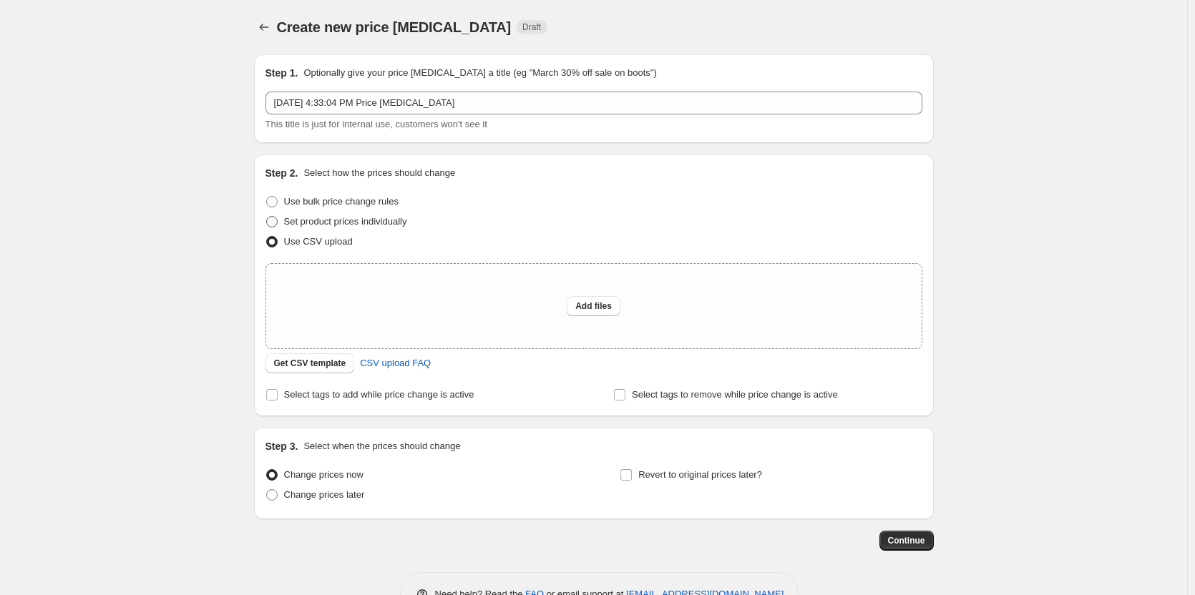
click at [374, 223] on span "Set product prices individually" at bounding box center [345, 221] width 123 height 11
click at [267, 217] on input "Set product prices individually" at bounding box center [266, 216] width 1 height 1
radio input "true"
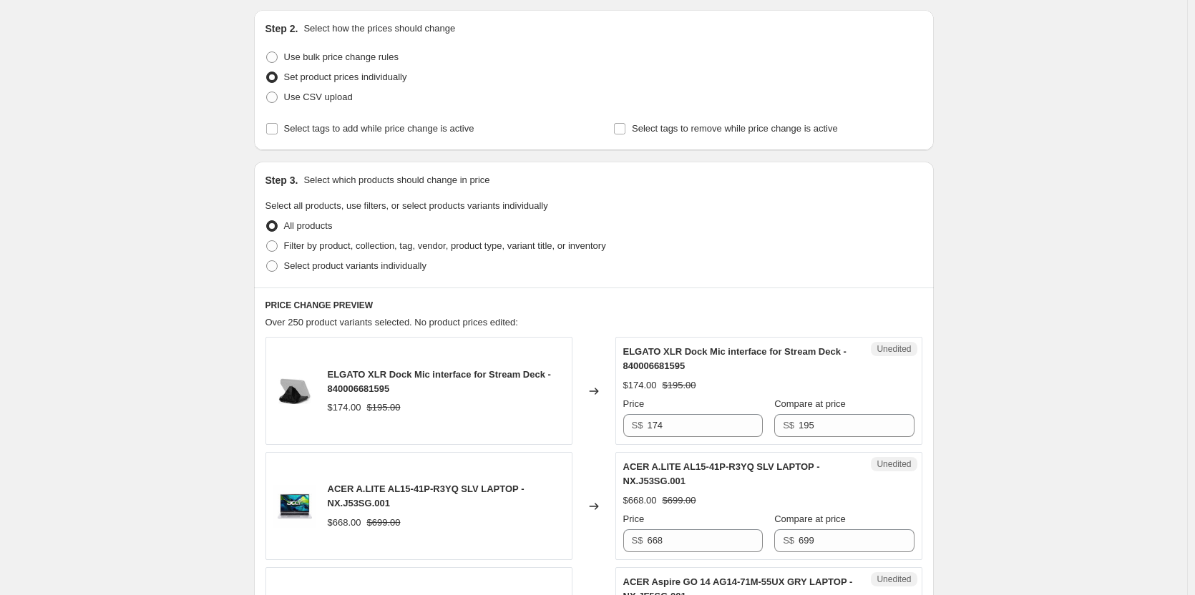
scroll to position [215, 0]
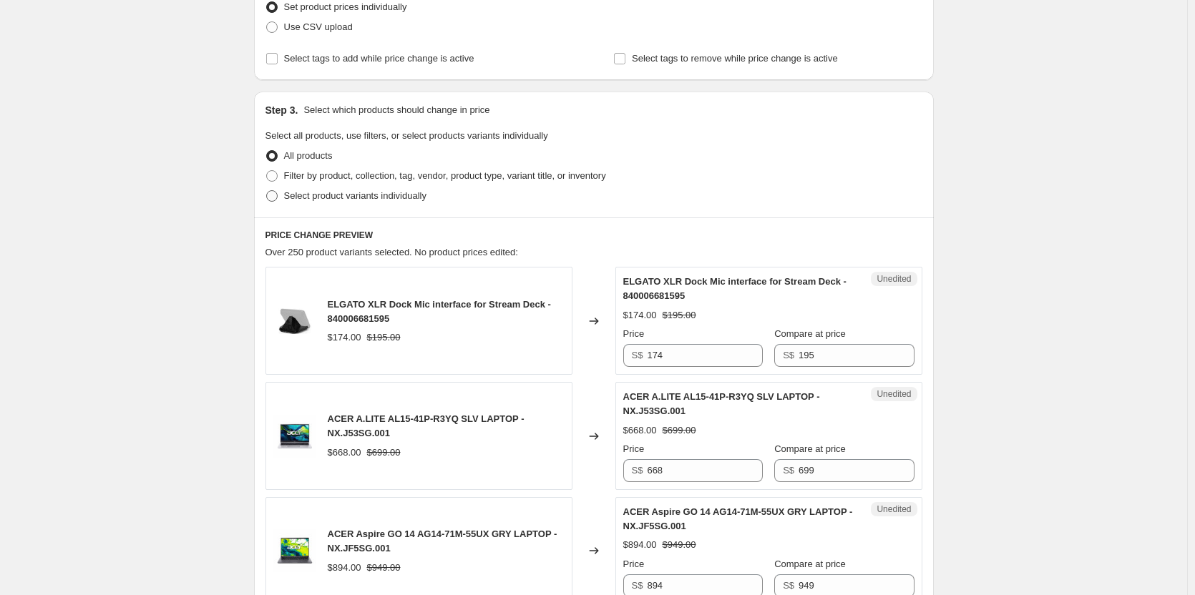
click at [418, 195] on span "Select product variants individually" at bounding box center [355, 195] width 142 height 11
click at [267, 191] on input "Select product variants individually" at bounding box center [266, 190] width 1 height 1
radio input "true"
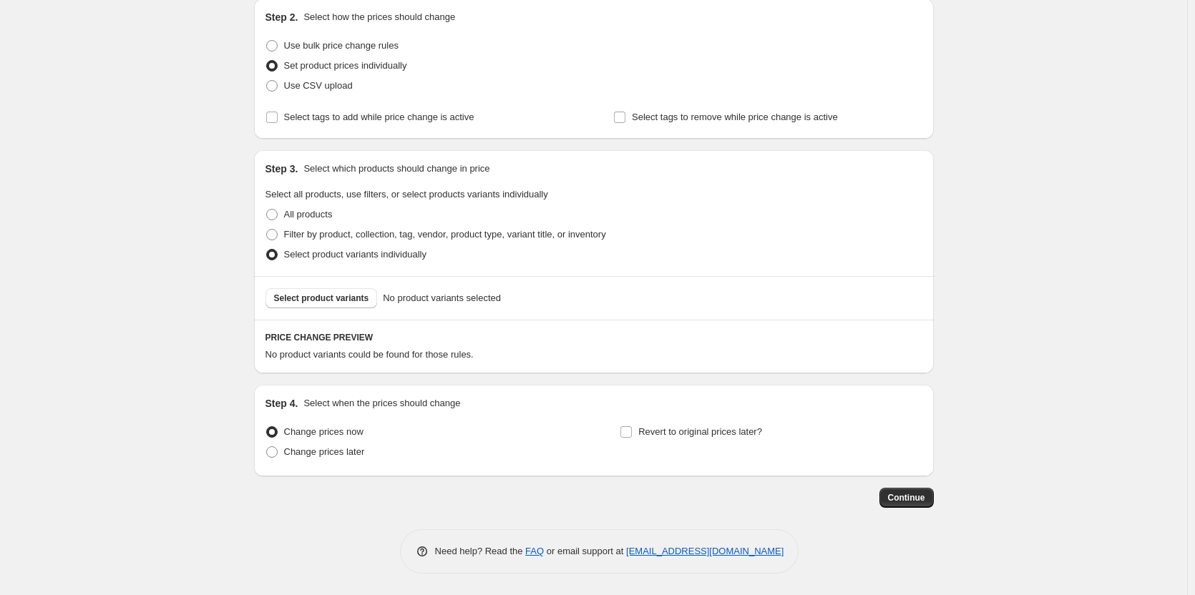
scroll to position [156, 0]
